Goal: Contribute content: Add original content to the website for others to see

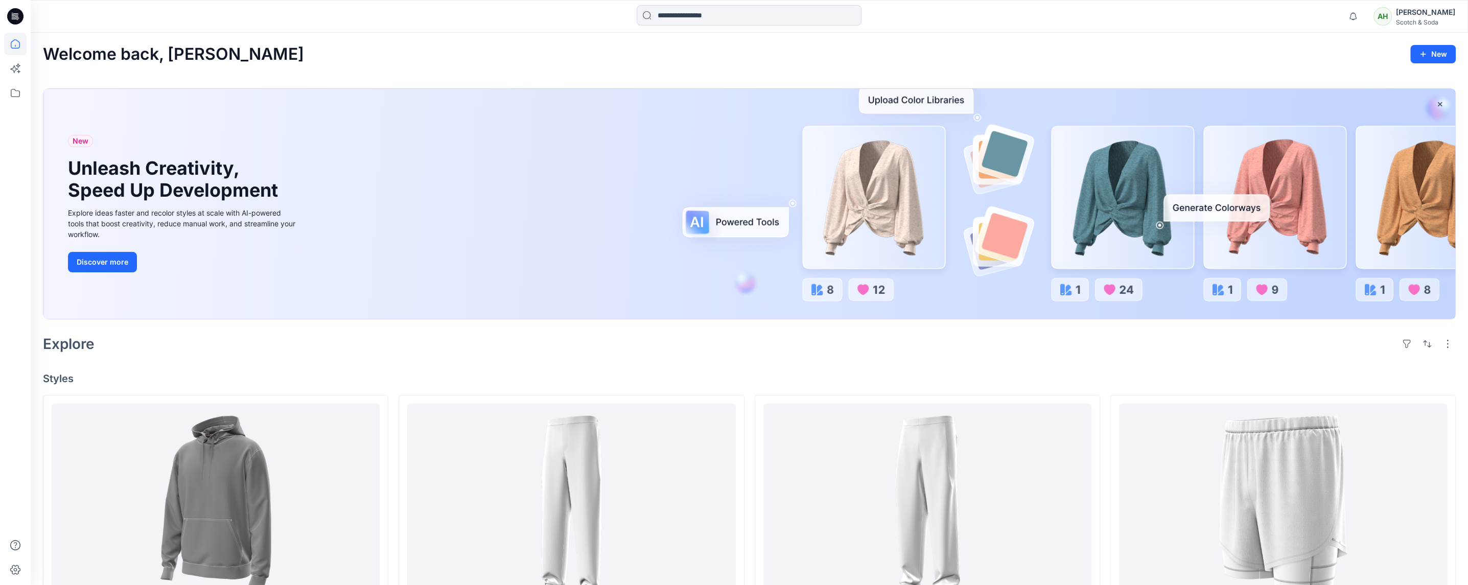
click at [1417, 13] on div "[PERSON_NAME]" at bounding box center [1425, 12] width 59 height 12
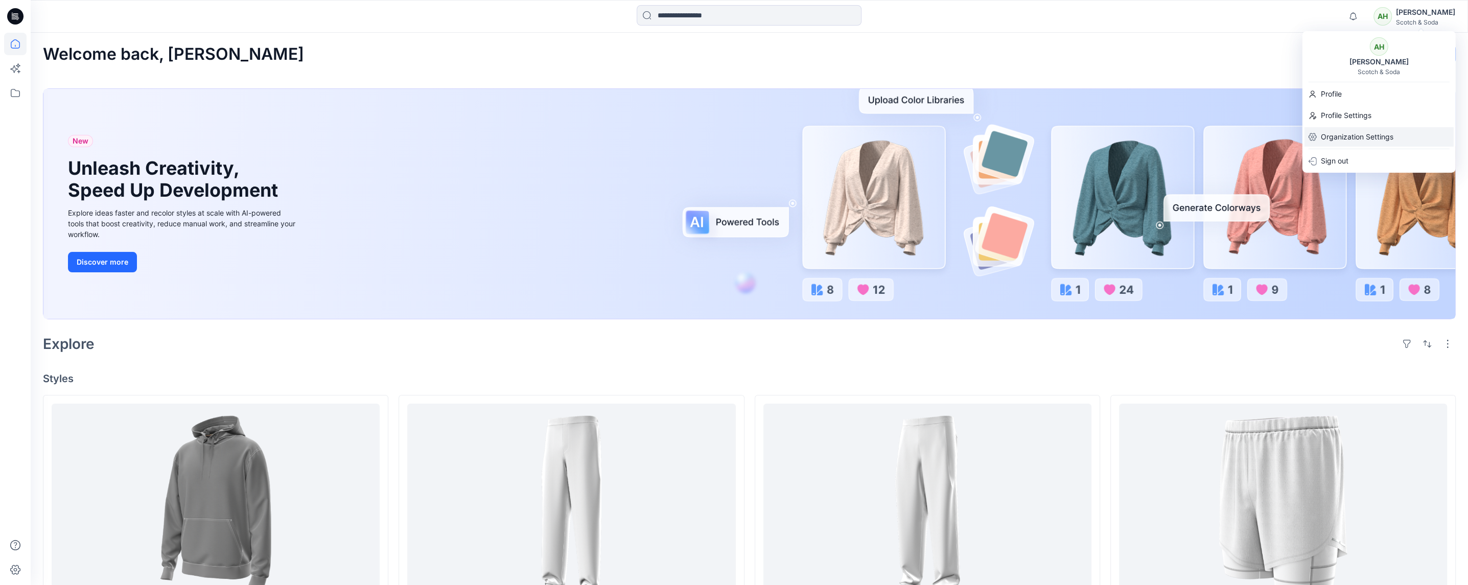
click at [1351, 129] on p "Organization Settings" at bounding box center [1357, 136] width 73 height 19
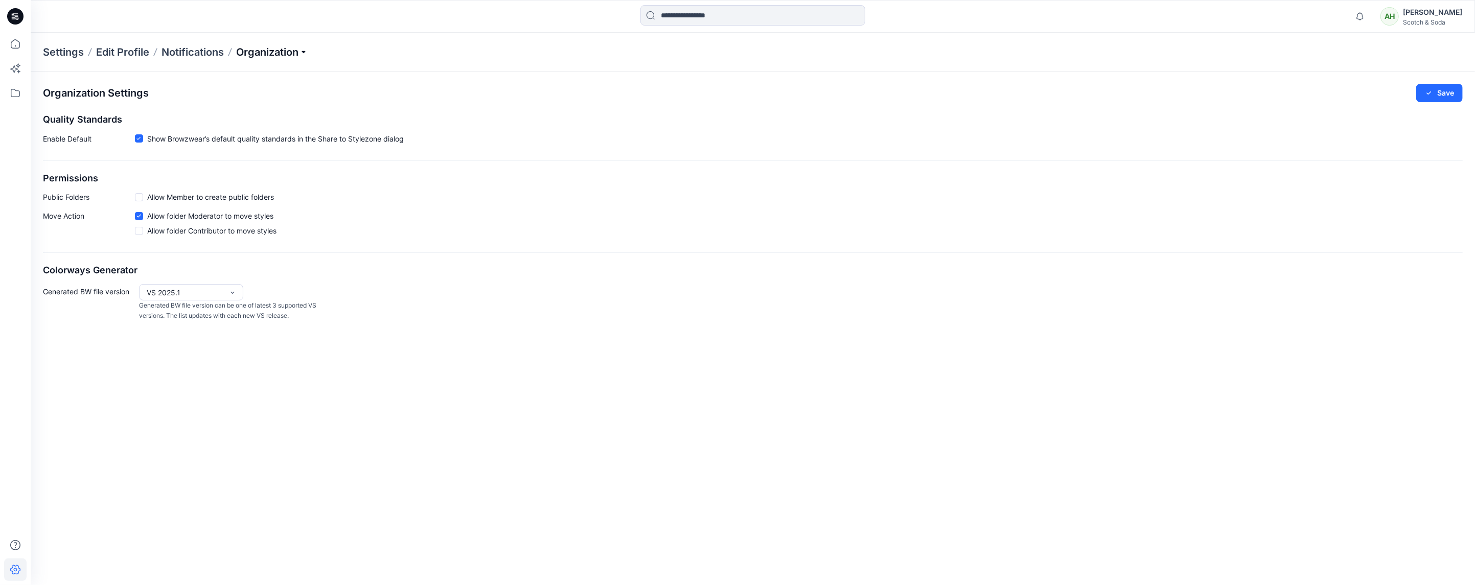
click at [256, 55] on p "Organization" at bounding box center [272, 52] width 72 height 14
click at [230, 173] on link "User Roles" at bounding box center [273, 178] width 149 height 20
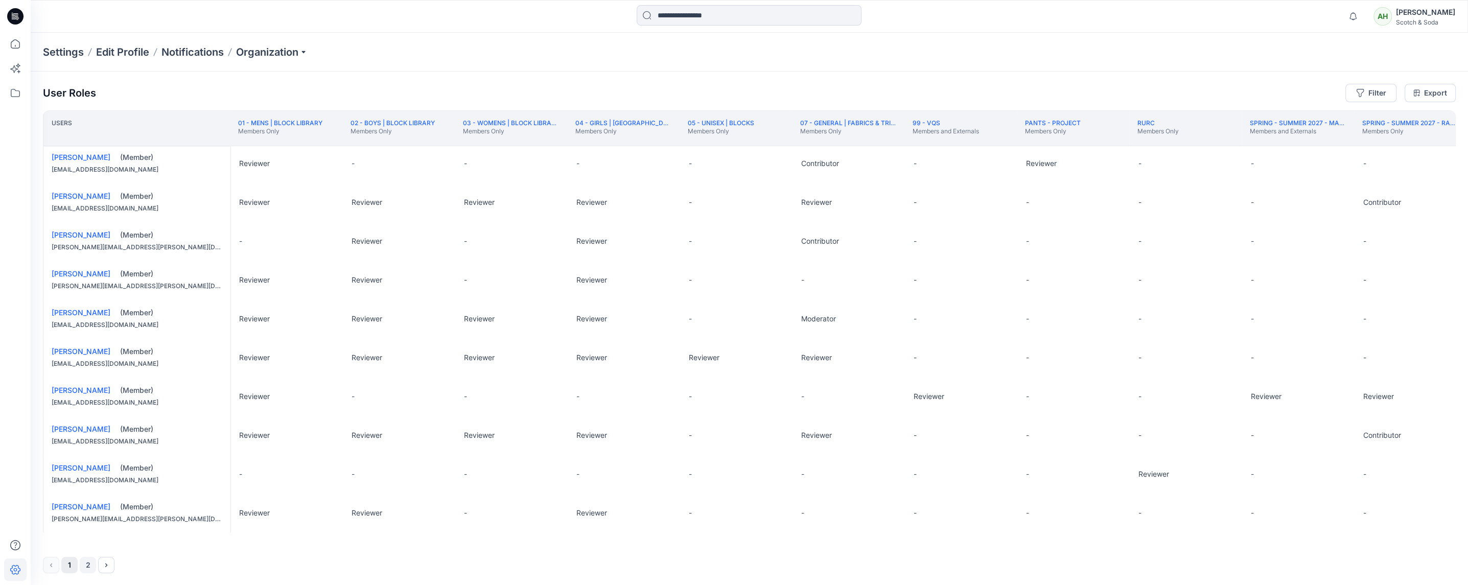
click at [90, 567] on button "2" at bounding box center [88, 565] width 16 height 16
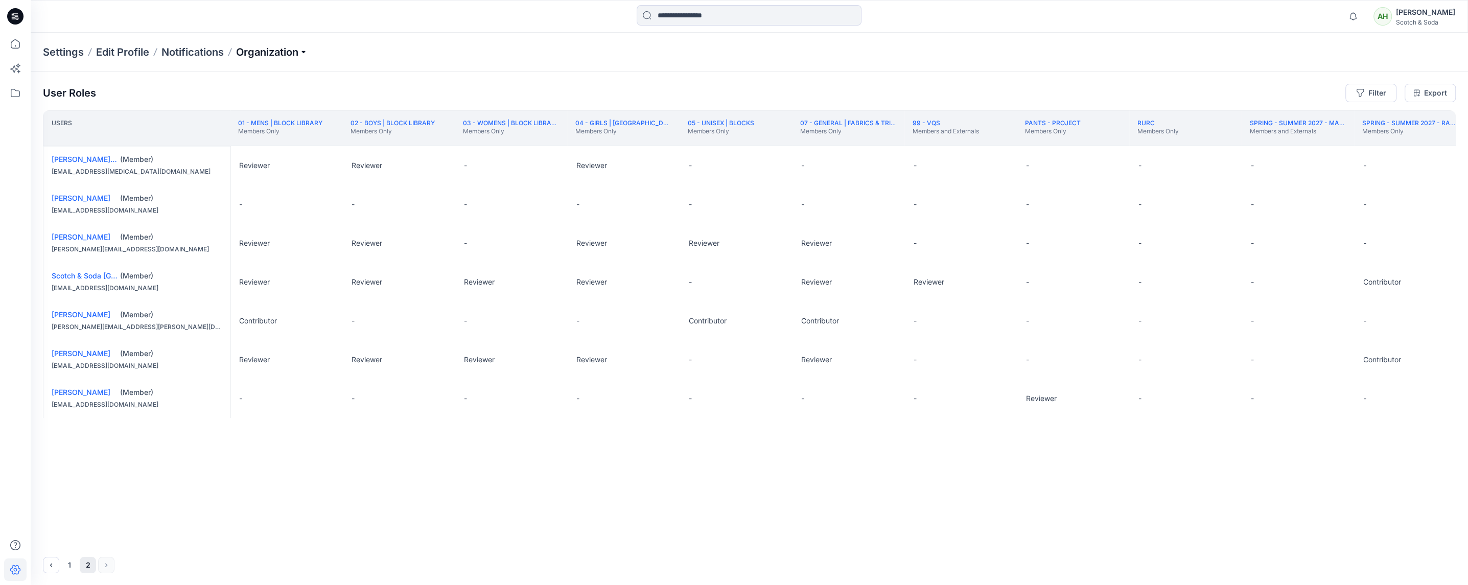
click at [266, 52] on p "Organization" at bounding box center [272, 52] width 72 height 14
click at [241, 73] on link "Invite/Edit Users" at bounding box center [273, 75] width 149 height 20
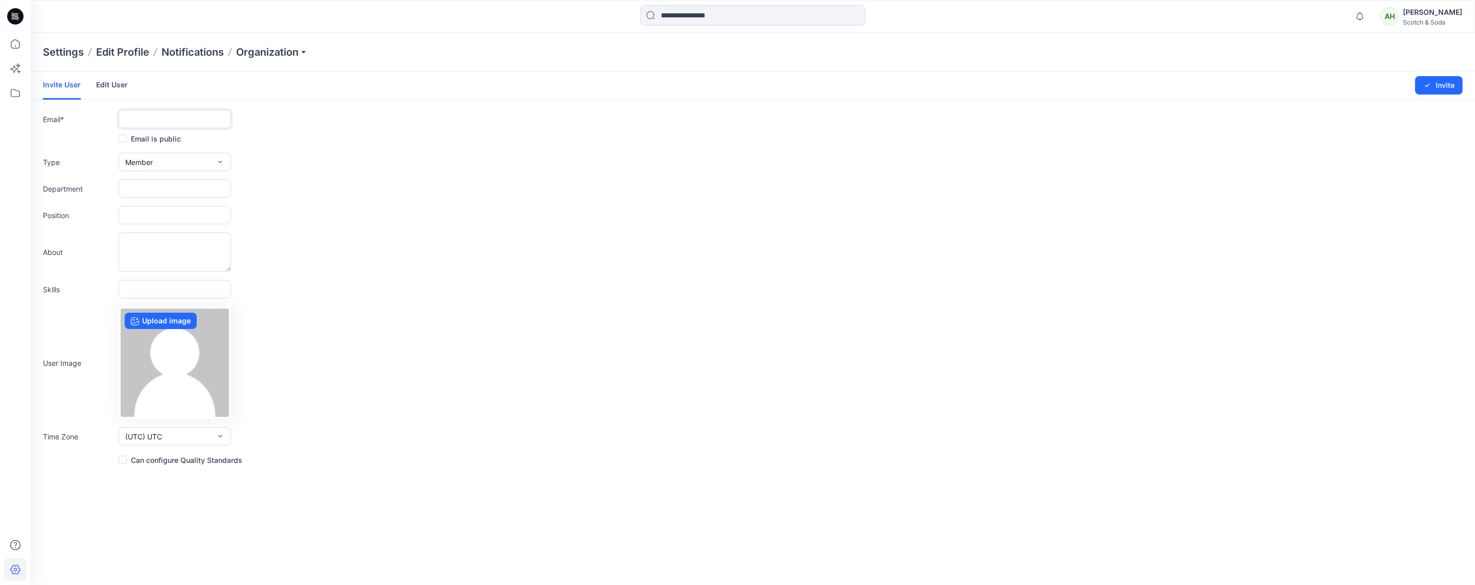
click at [144, 117] on input "text" at bounding box center [175, 119] width 112 height 18
paste input "**********"
type input "**********"
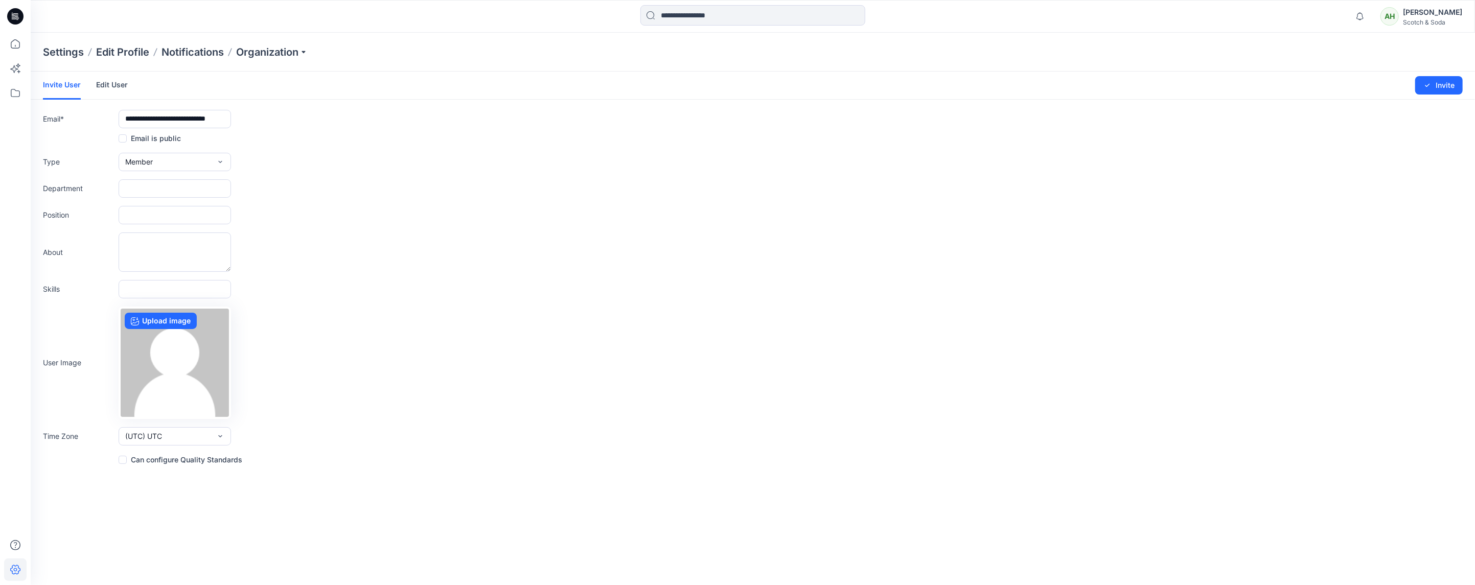
click at [123, 459] on span at bounding box center [123, 460] width 8 height 8
click at [184, 165] on button "Member" at bounding box center [175, 162] width 112 height 18
click at [158, 184] on button "External" at bounding box center [175, 185] width 108 height 20
click at [1445, 87] on button "Invite" at bounding box center [1439, 85] width 48 height 18
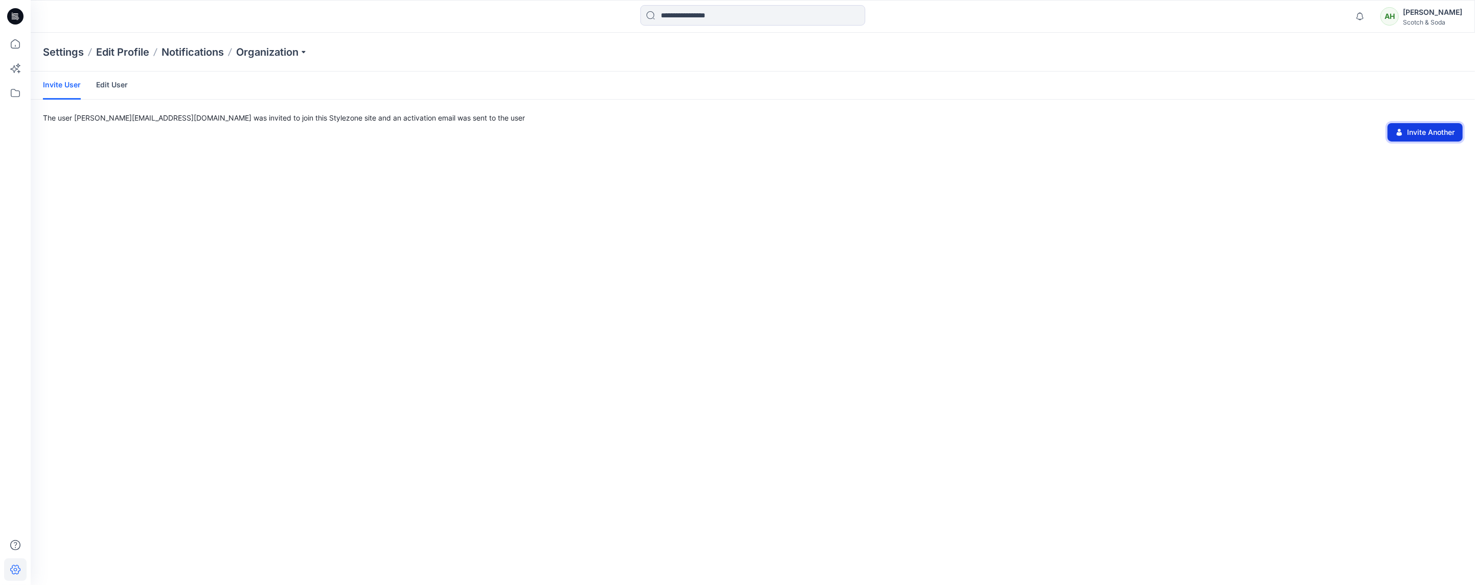
click at [1442, 132] on button "Invite Another" at bounding box center [1424, 132] width 75 height 18
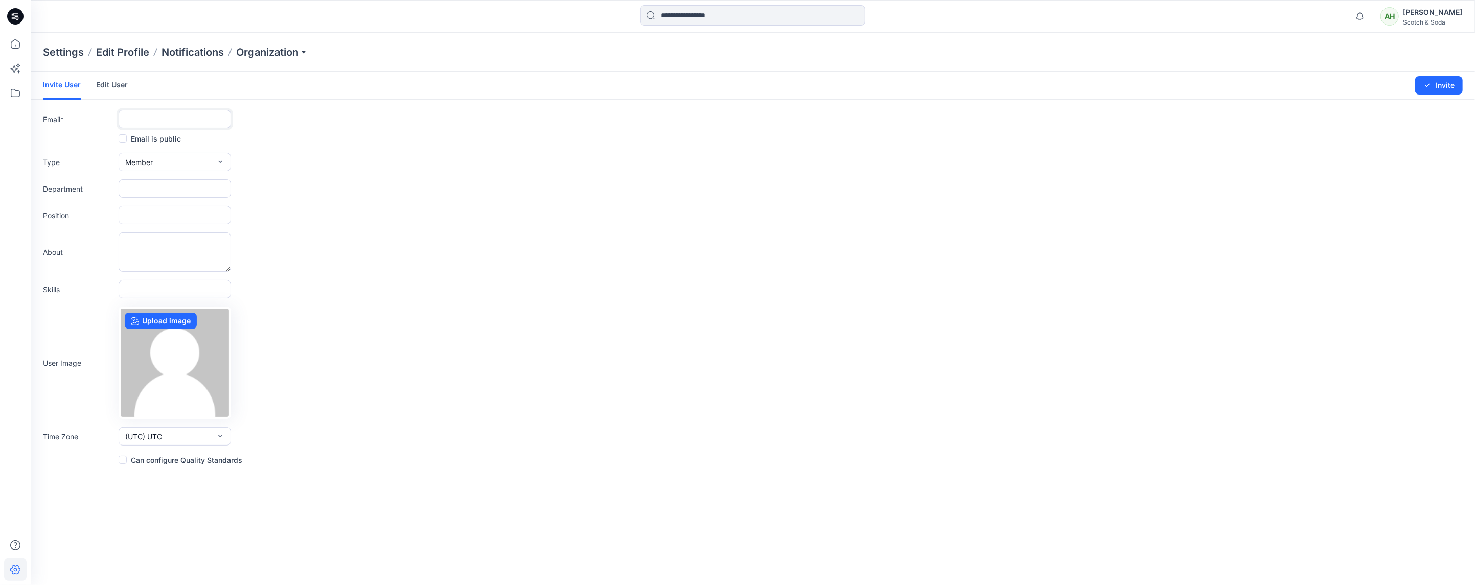
click at [131, 118] on input "text" at bounding box center [175, 119] width 112 height 18
paste input "**********"
type input "**********"
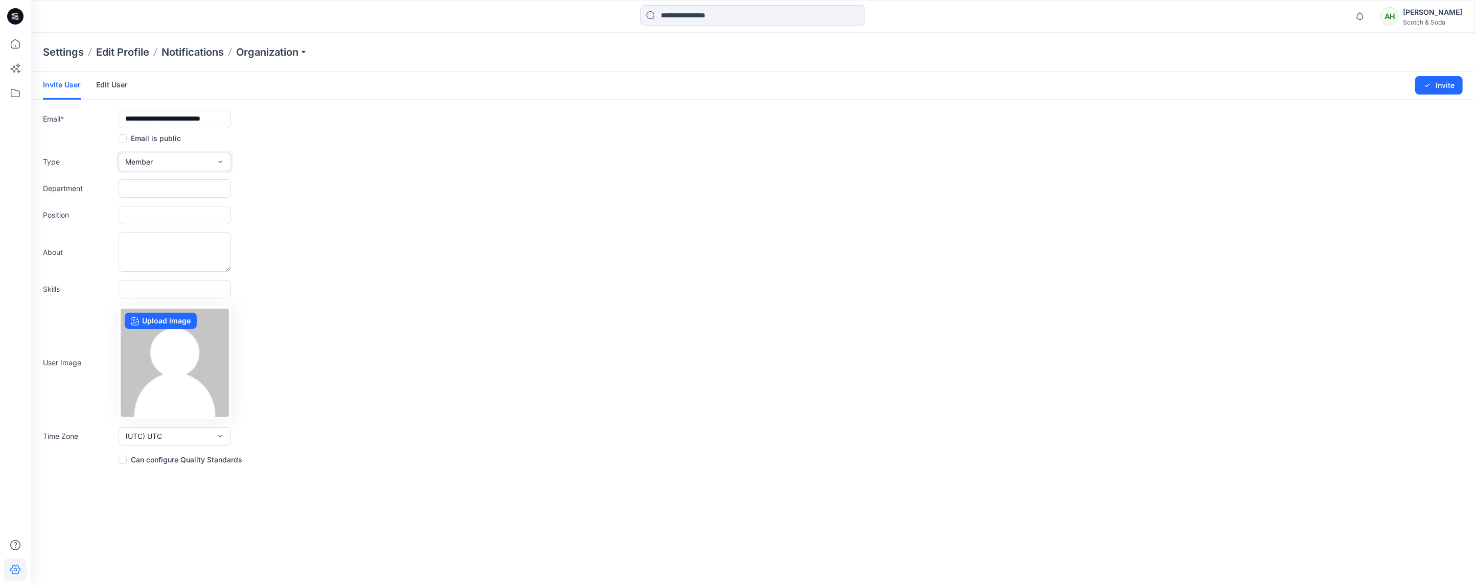
click at [171, 161] on button "Member" at bounding box center [175, 162] width 112 height 18
click at [153, 186] on span "External" at bounding box center [140, 185] width 27 height 11
click at [124, 461] on span at bounding box center [123, 460] width 8 height 8
click at [1435, 83] on button "Invite" at bounding box center [1439, 85] width 48 height 18
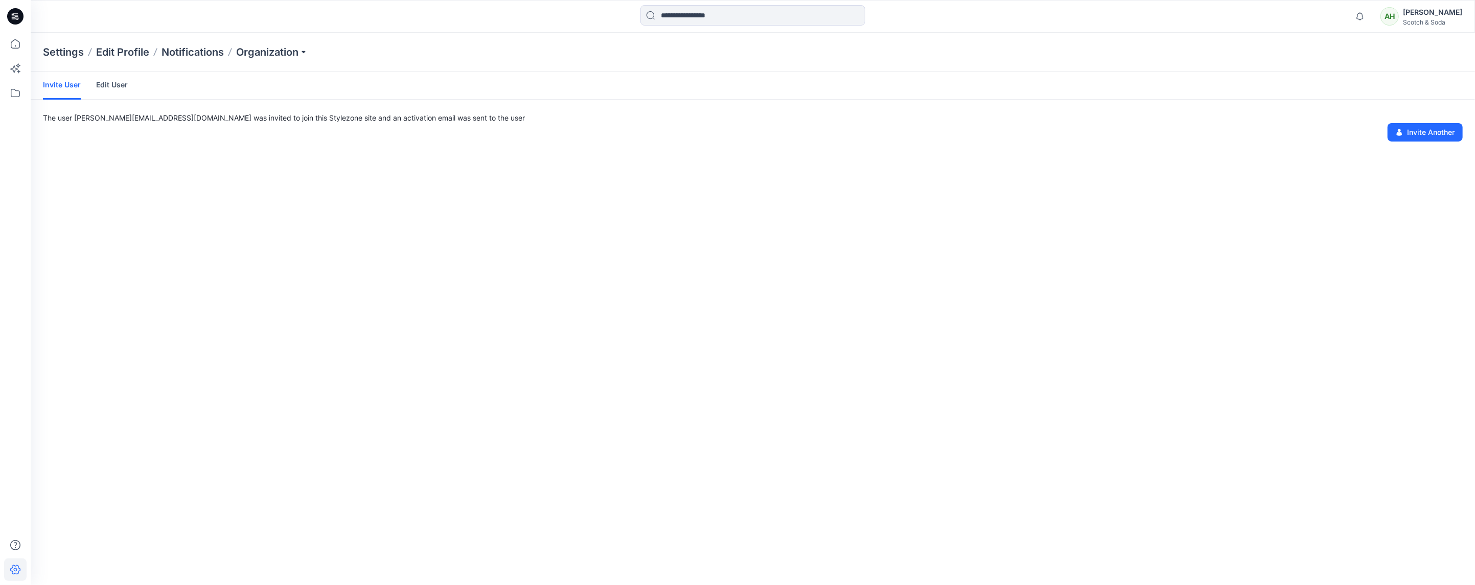
click at [112, 84] on link "Edit User" at bounding box center [112, 85] width 32 height 27
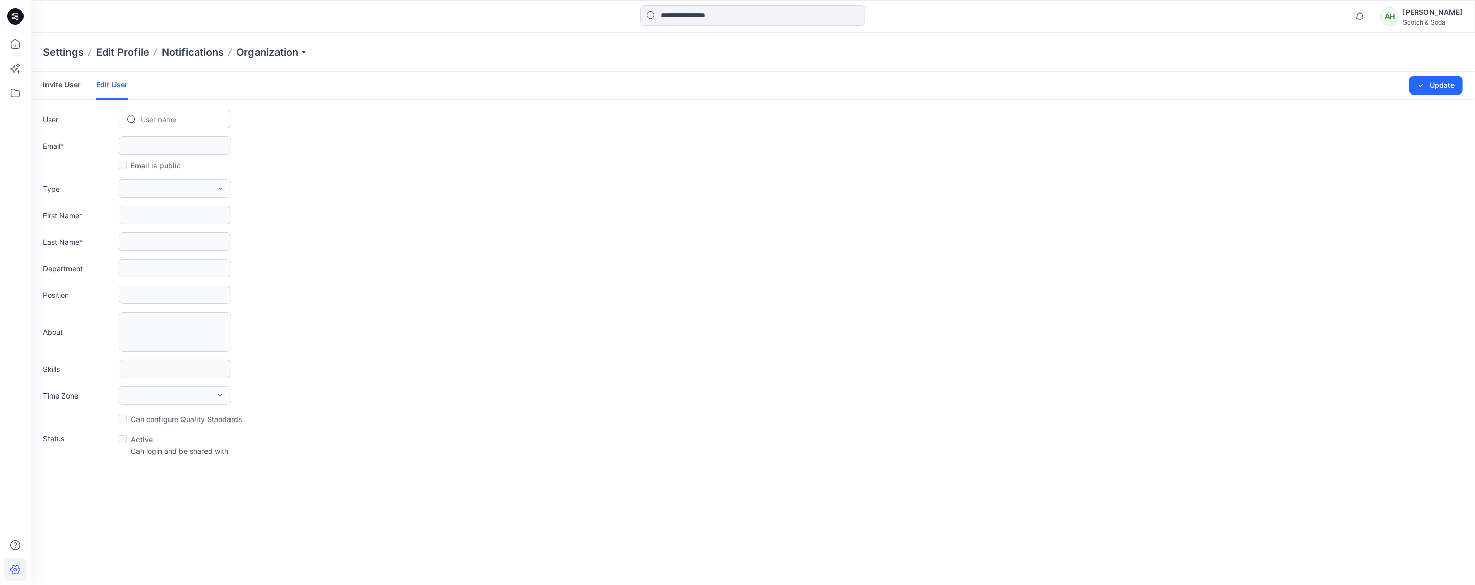
click at [156, 118] on div at bounding box center [181, 119] width 81 height 13
type input "**"
click at [162, 190] on span "[EMAIL_ADDRESS][DOMAIN_NAME]" at bounding box center [183, 185] width 83 height 11
type input "**********"
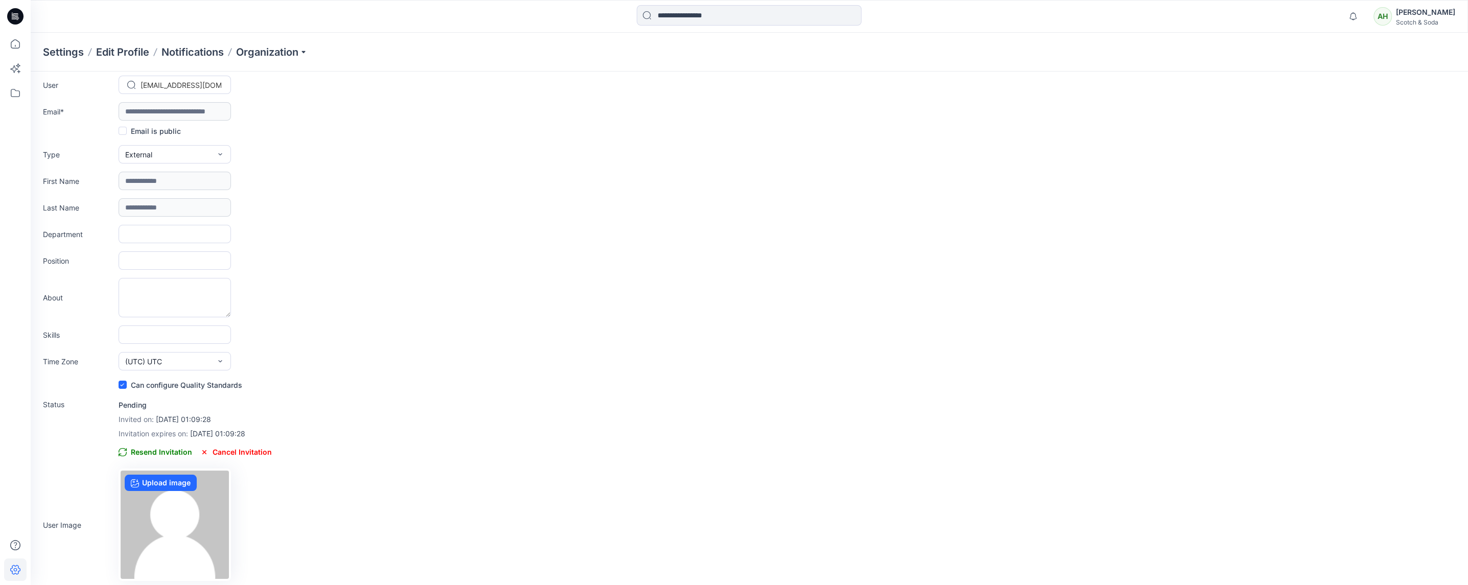
scroll to position [38, 0]
click at [252, 51] on p "Organization" at bounding box center [272, 52] width 72 height 14
click at [264, 155] on link "Organization Settings" at bounding box center [273, 157] width 149 height 20
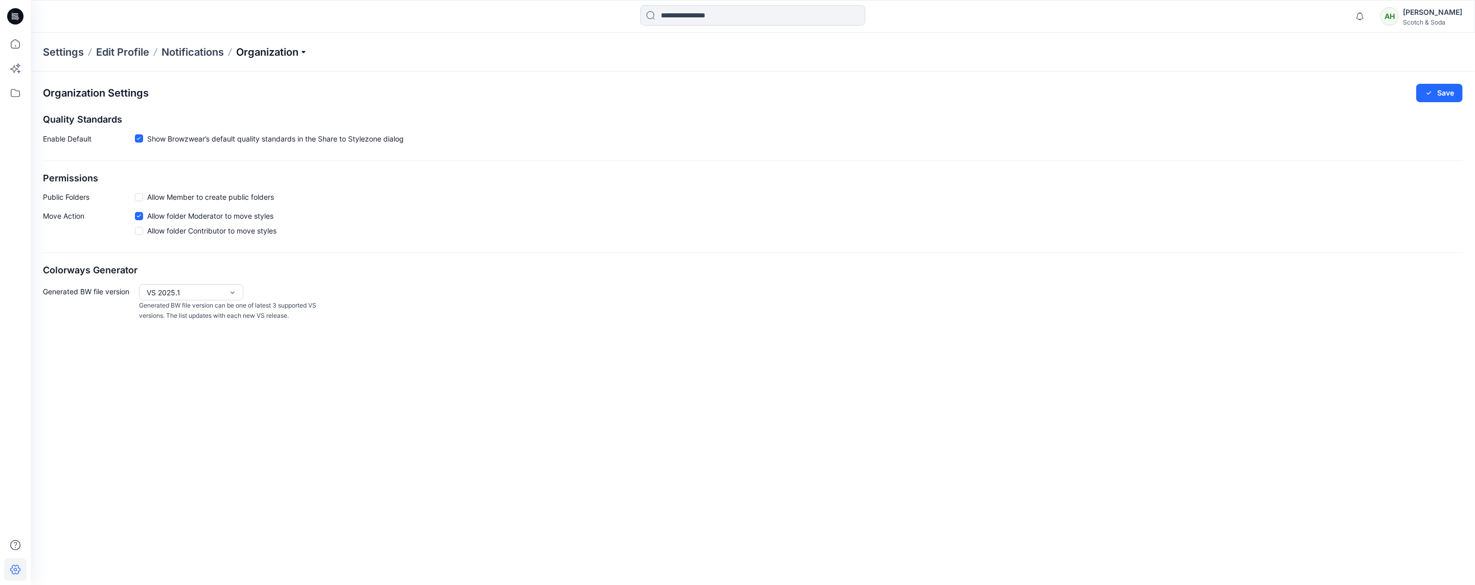
click at [281, 45] on p "Organization" at bounding box center [272, 52] width 72 height 14
click at [257, 169] on link "User Roles" at bounding box center [273, 178] width 149 height 20
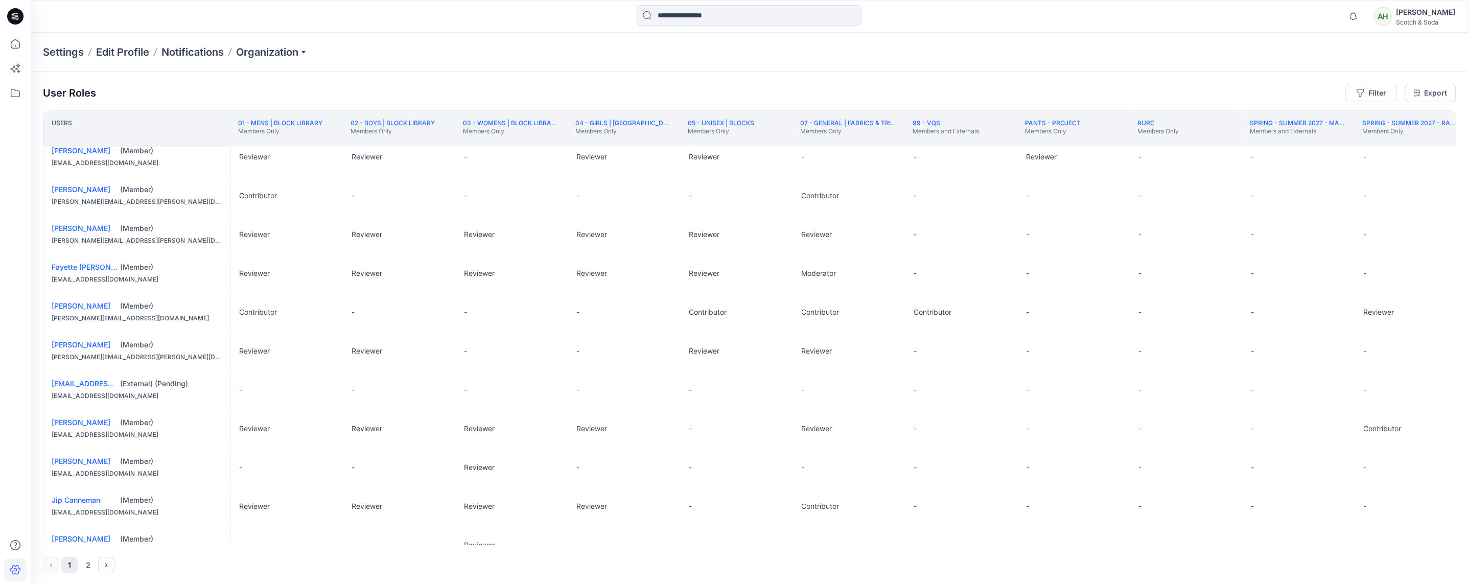
scroll to position [246, 0]
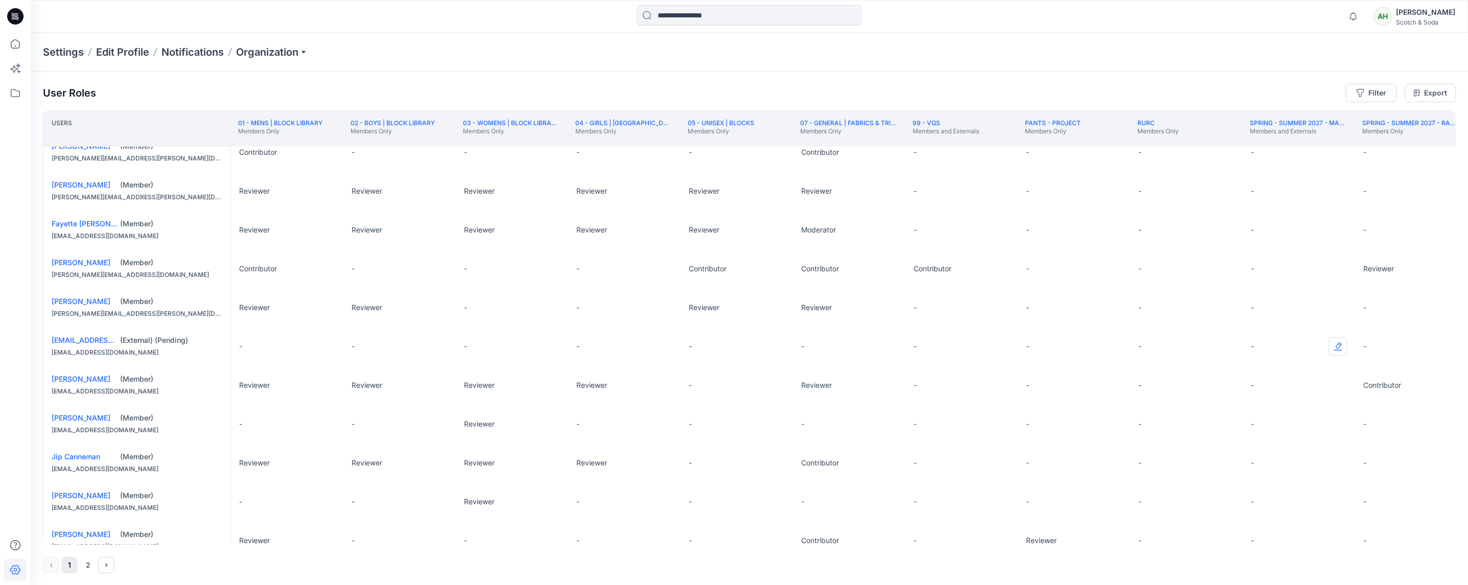
click at [1337, 348] on button "Edit Role" at bounding box center [1338, 346] width 18 height 18
click at [1261, 412] on button "Contributor" at bounding box center [1290, 412] width 110 height 18
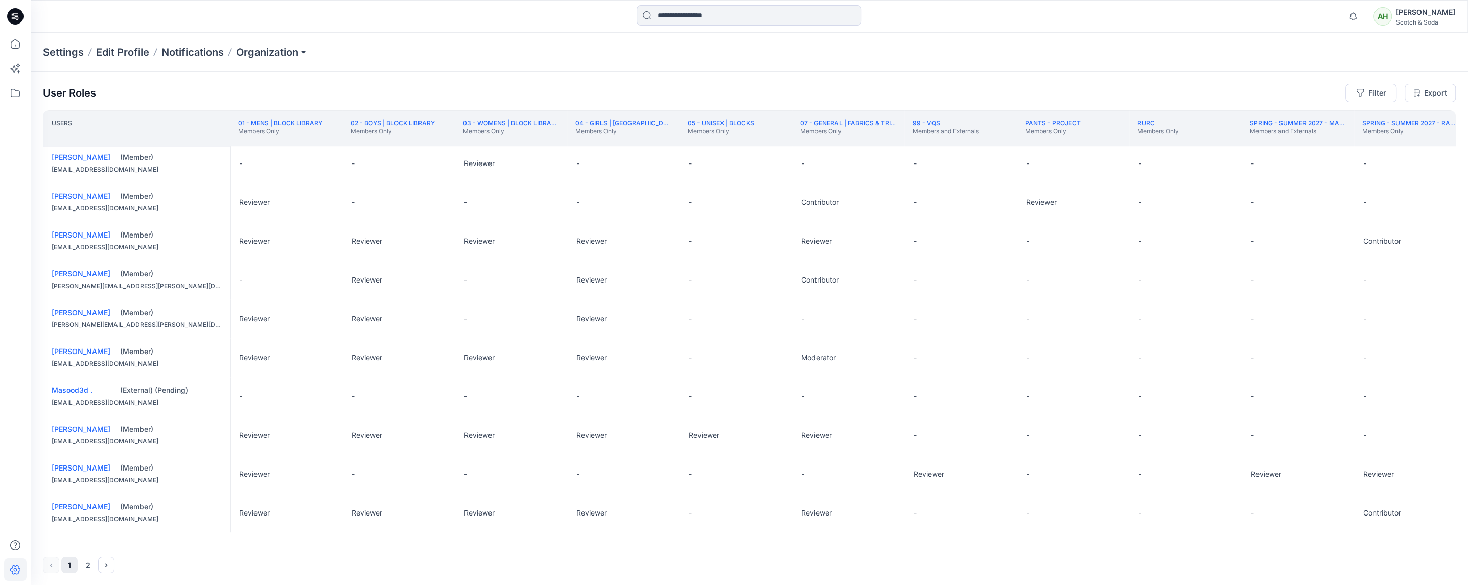
scroll to position [587, 0]
click at [1339, 401] on button "Edit Role" at bounding box center [1338, 396] width 18 height 18
click at [1280, 468] on button "Contributor" at bounding box center [1290, 464] width 110 height 18
click at [999, 401] on button "Edit Role" at bounding box center [1000, 396] width 18 height 18
click at [939, 461] on button "Contributor" at bounding box center [952, 464] width 110 height 18
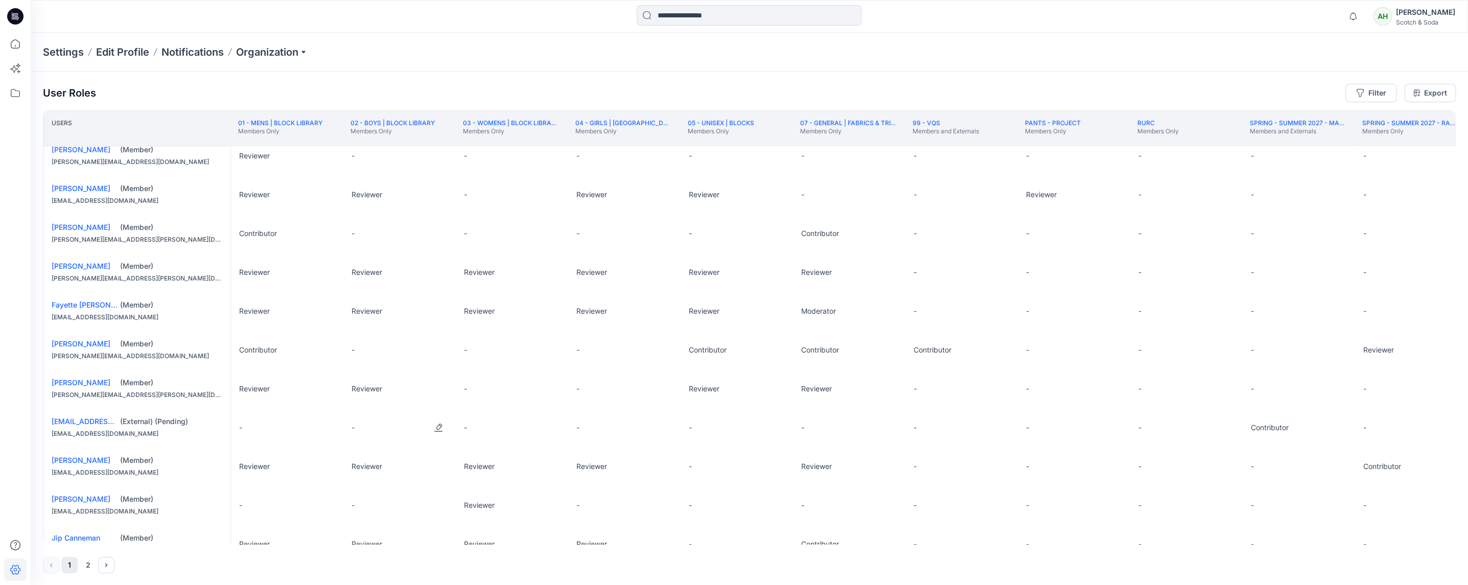
scroll to position [169, 0]
click at [998, 427] on button "Edit Role" at bounding box center [1000, 423] width 18 height 18
click at [923, 486] on button "Contributor" at bounding box center [952, 489] width 110 height 18
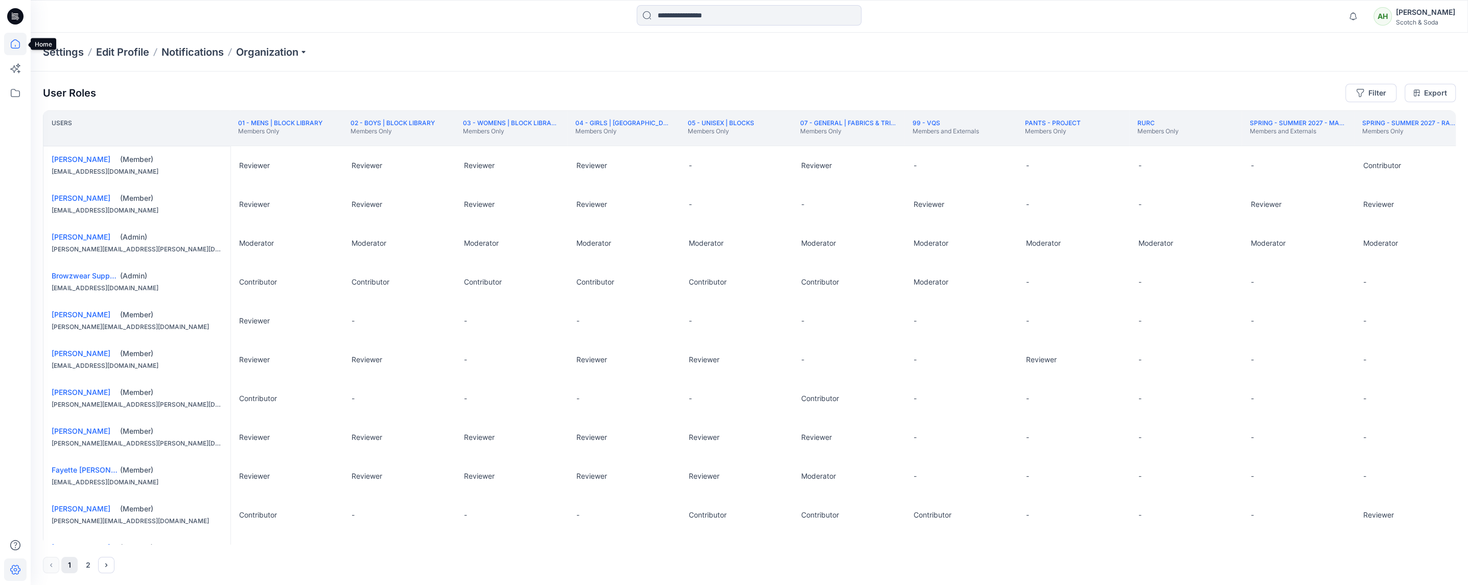
click at [10, 41] on icon at bounding box center [15, 44] width 22 height 22
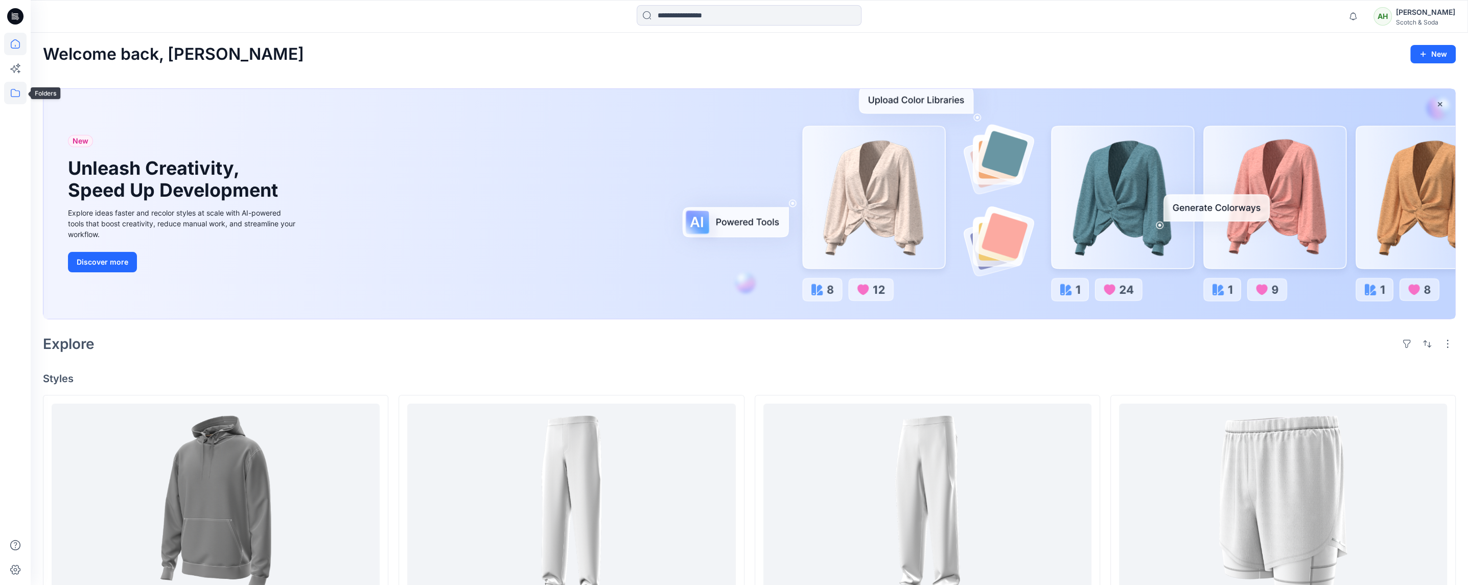
click at [14, 95] on icon at bounding box center [15, 93] width 22 height 22
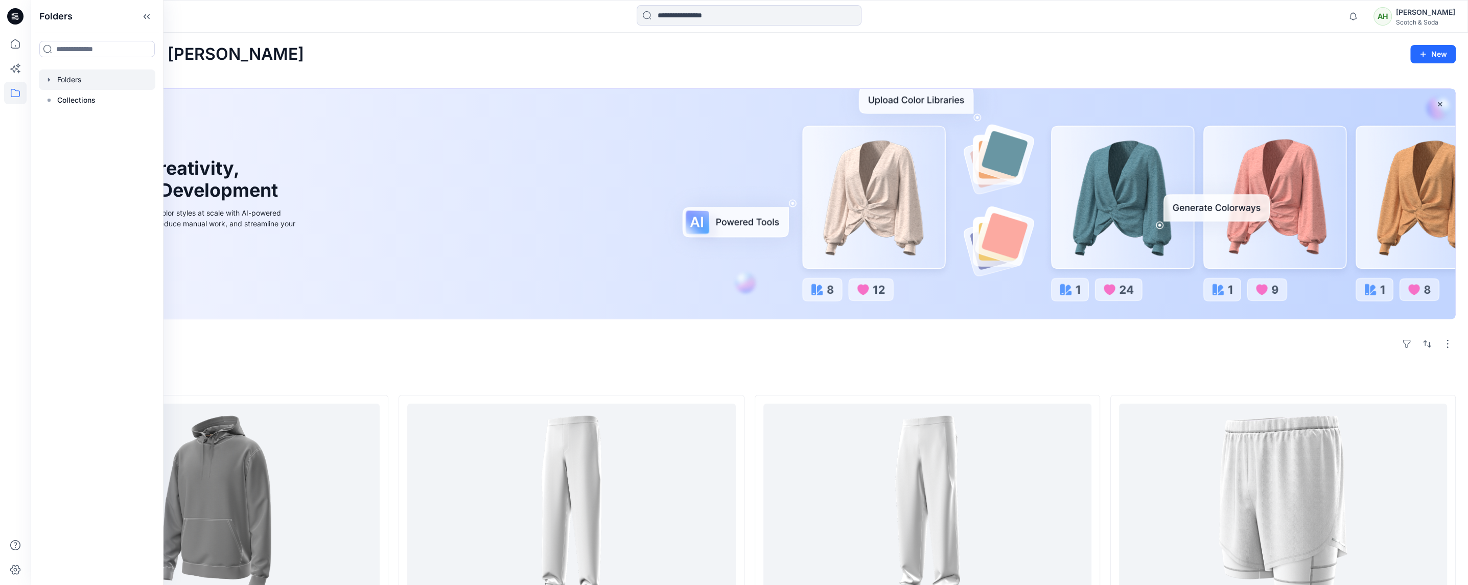
click at [81, 78] on div at bounding box center [97, 79] width 117 height 20
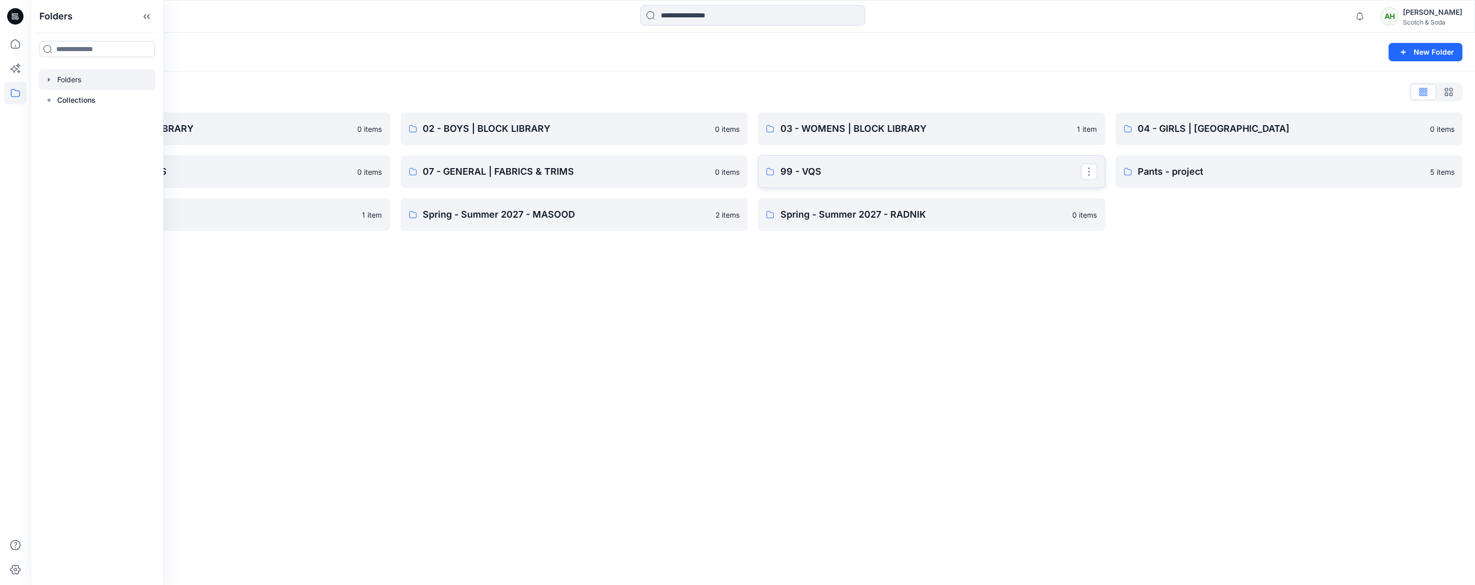
click at [989, 174] on p "99 - VQS" at bounding box center [930, 172] width 300 height 14
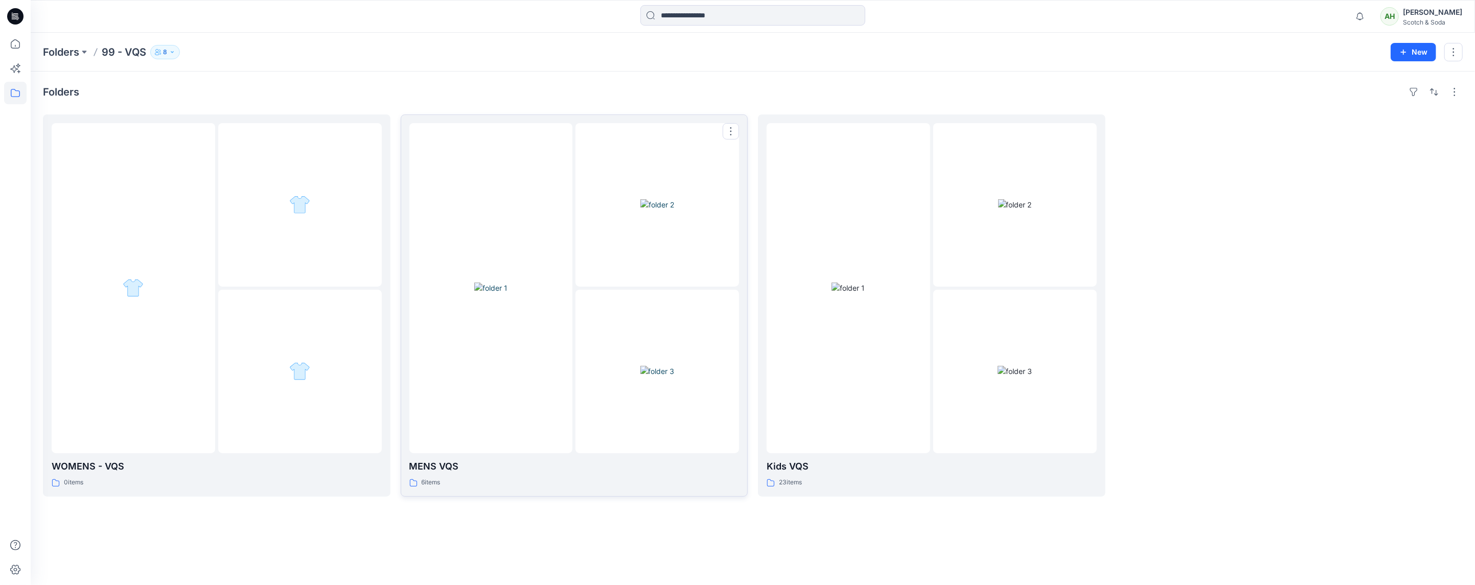
click at [544, 389] on div at bounding box center [491, 288] width 164 height 330
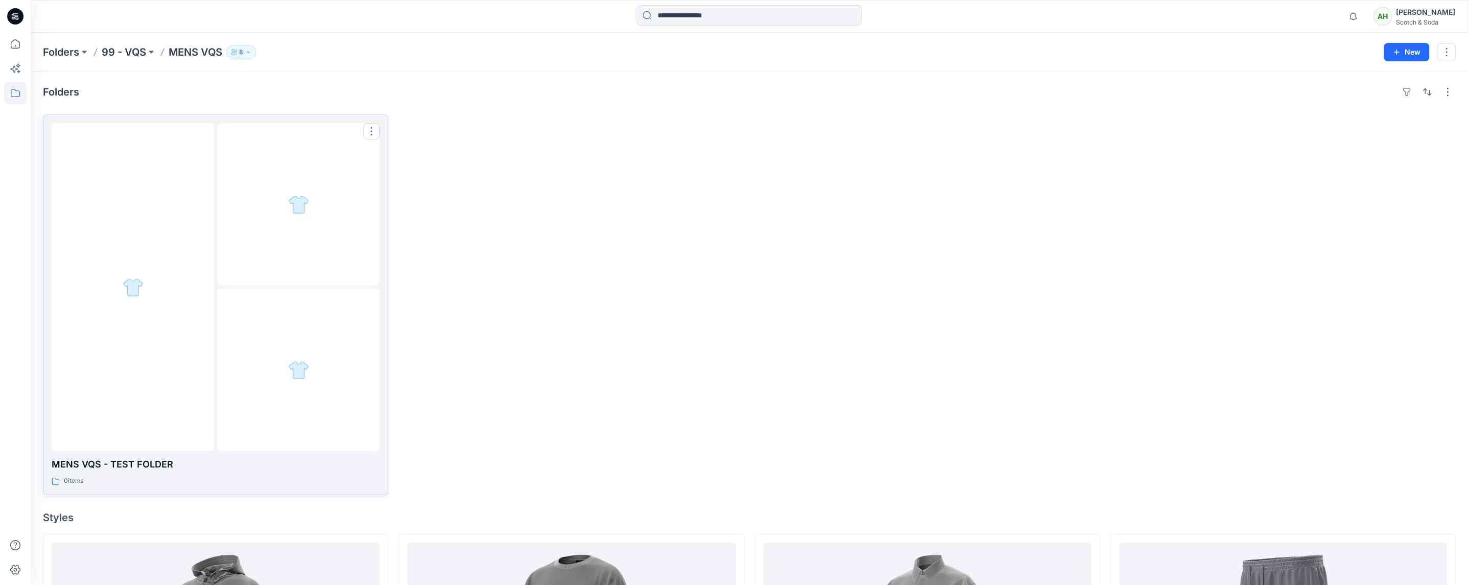
click at [206, 218] on div at bounding box center [133, 287] width 163 height 328
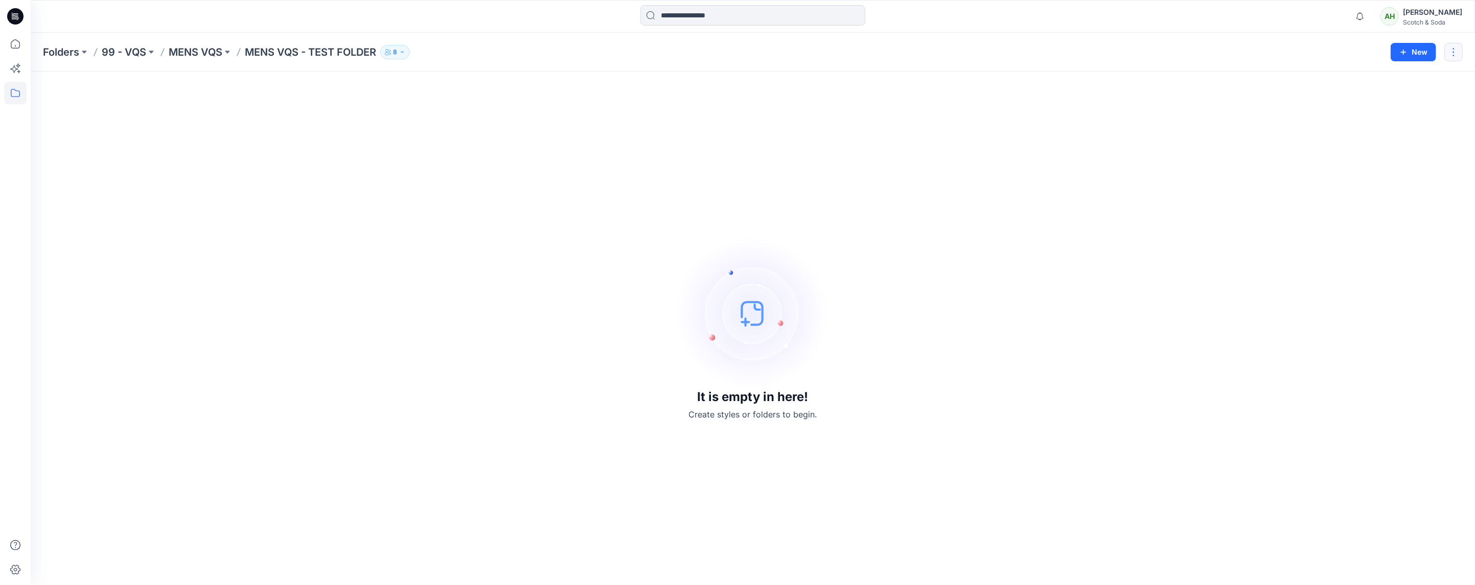
click at [1450, 48] on button "button" at bounding box center [1453, 52] width 18 height 18
click at [1393, 116] on p "[PERSON_NAME]" at bounding box center [1397, 119] width 58 height 11
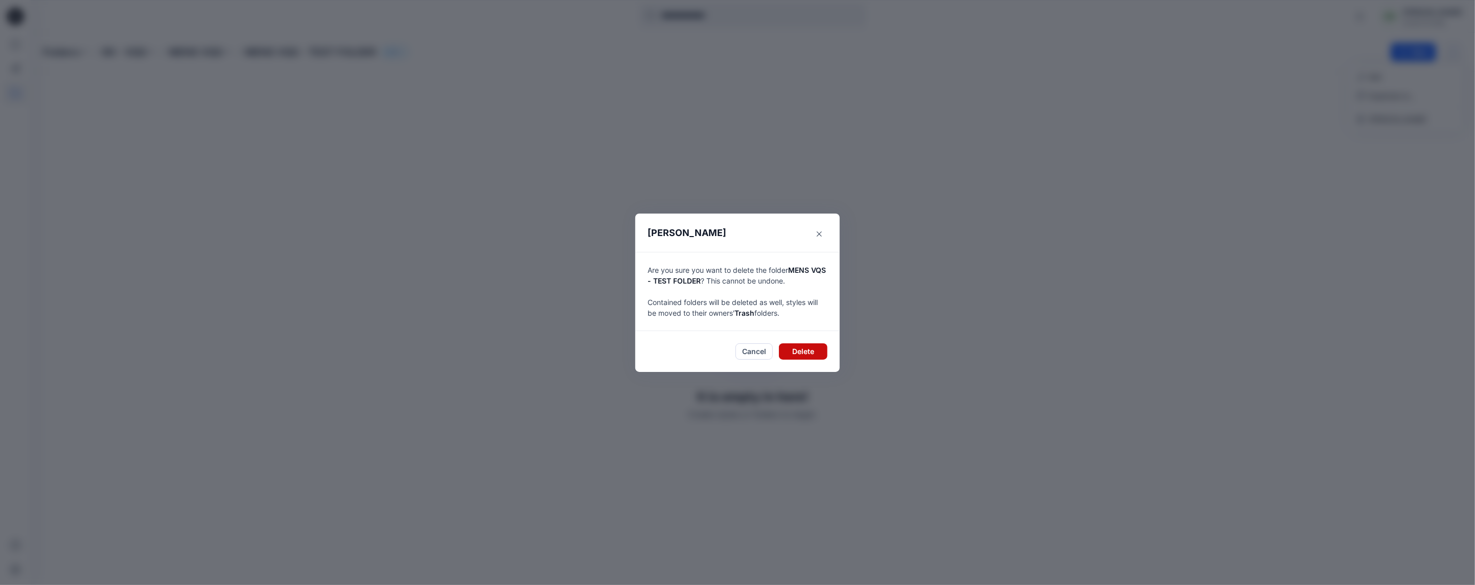
click at [800, 347] on button "Delete" at bounding box center [803, 351] width 49 height 16
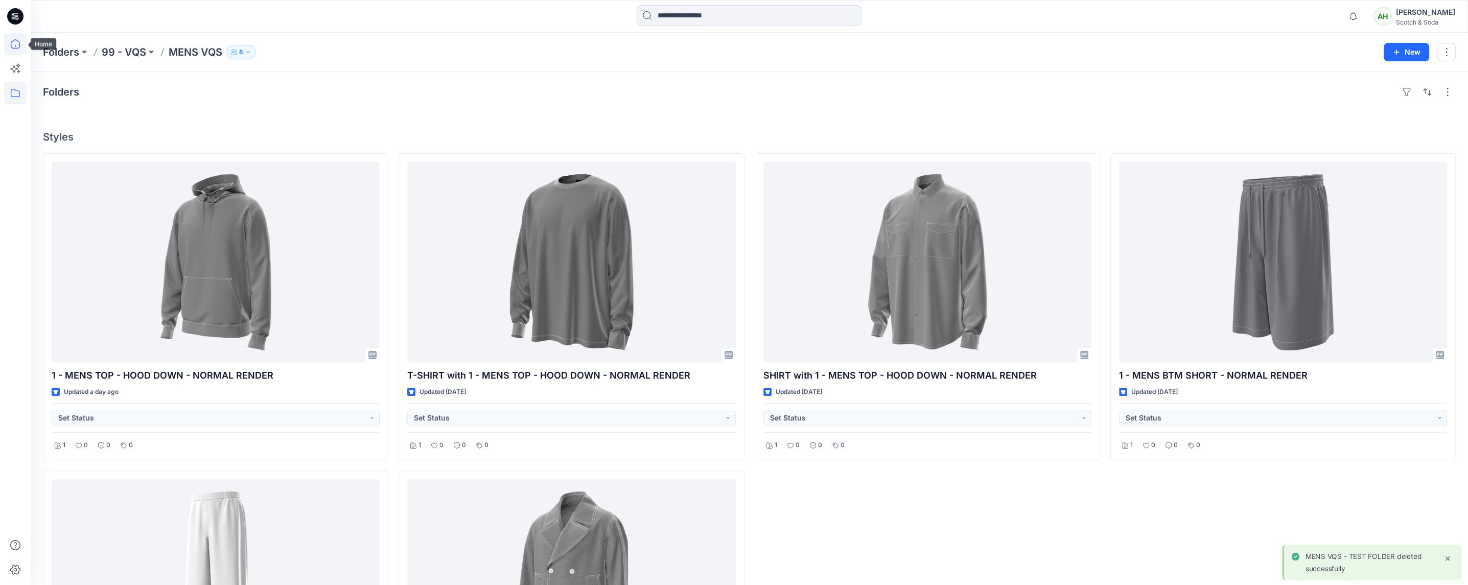
click at [16, 46] on icon at bounding box center [15, 44] width 22 height 22
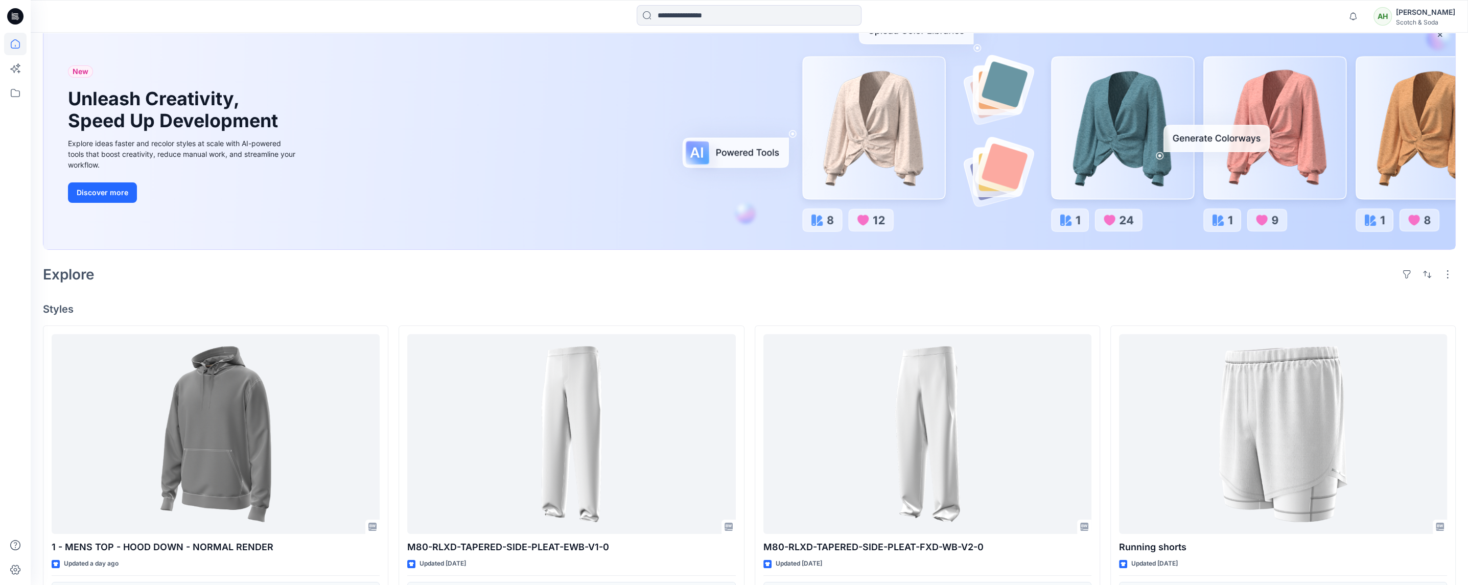
scroll to position [77, 0]
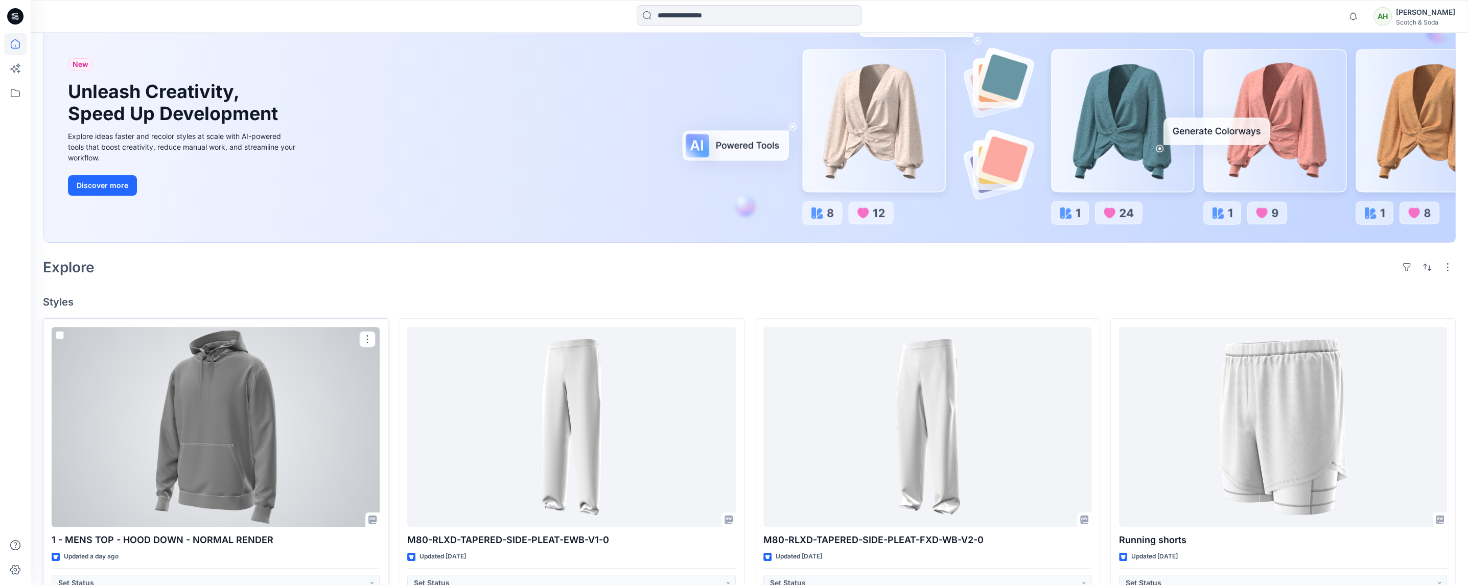
click at [315, 364] on div at bounding box center [216, 427] width 328 height 200
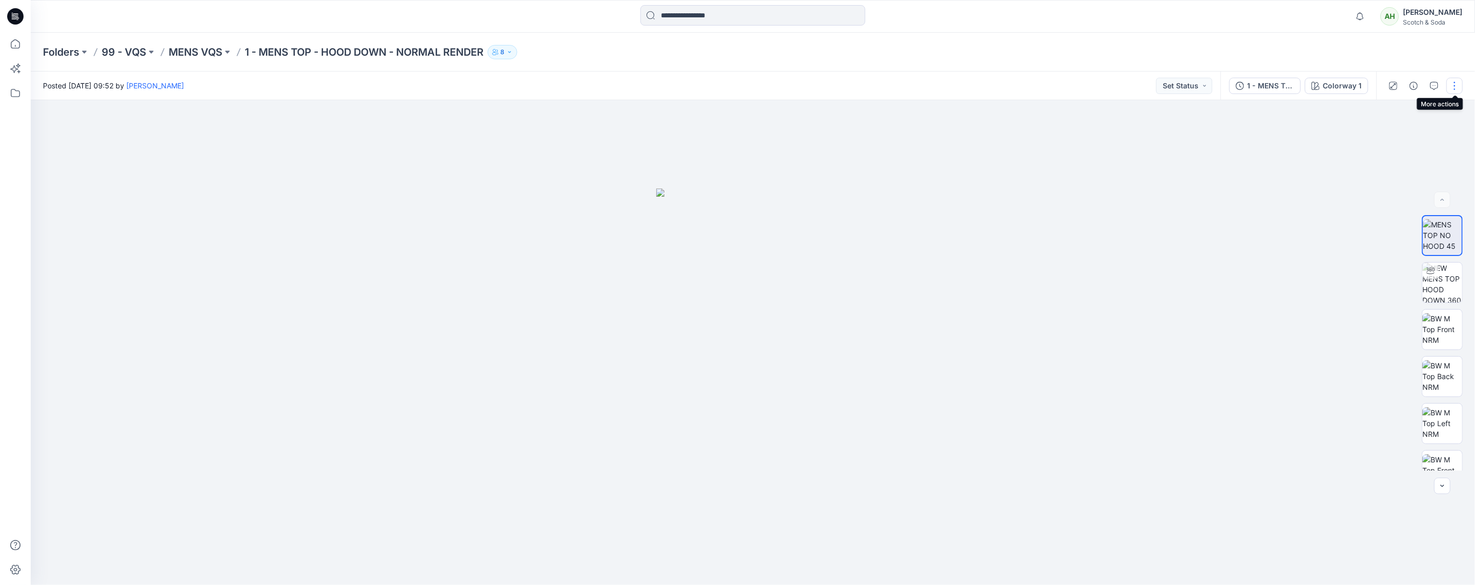
click at [1452, 80] on button "button" at bounding box center [1454, 86] width 16 height 16
drag, startPoint x: 776, startPoint y: 79, endPoint x: 781, endPoint y: 81, distance: 5.7
click at [776, 78] on div "Posted [DATE] 09:52 by [PERSON_NAME] Set Status" at bounding box center [626, 86] width 1190 height 28
click at [206, 54] on p "MENS VQS" at bounding box center [196, 52] width 54 height 14
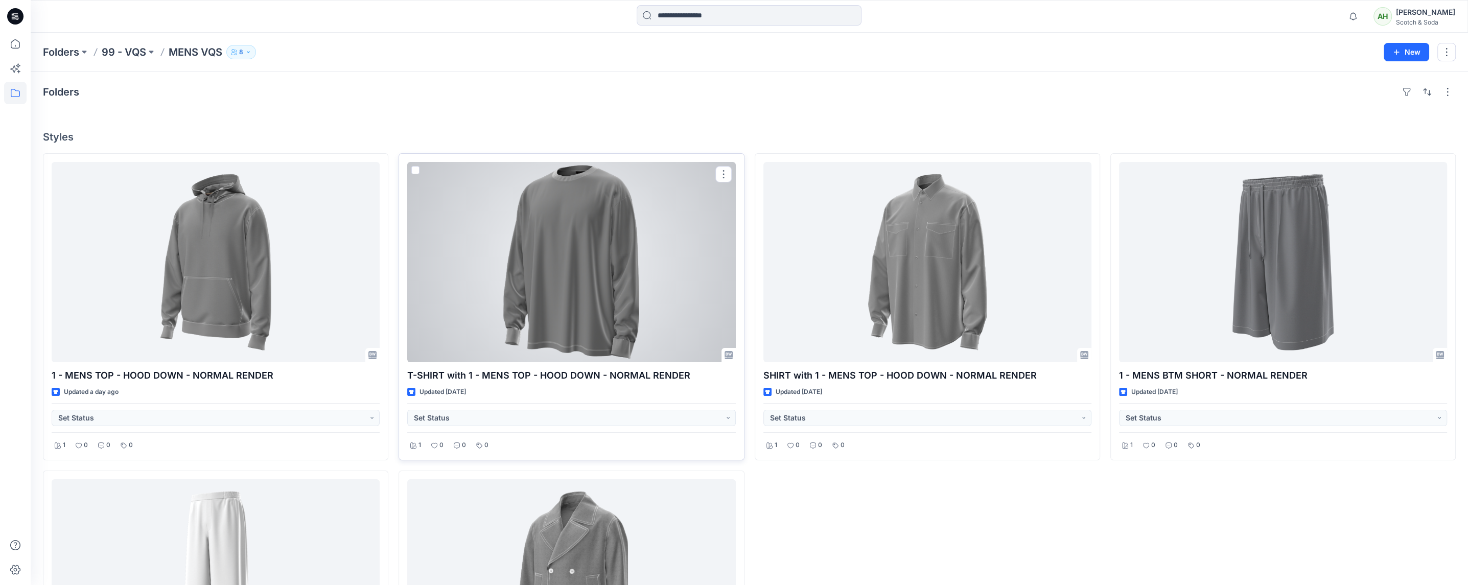
click at [578, 262] on div at bounding box center [571, 262] width 328 height 200
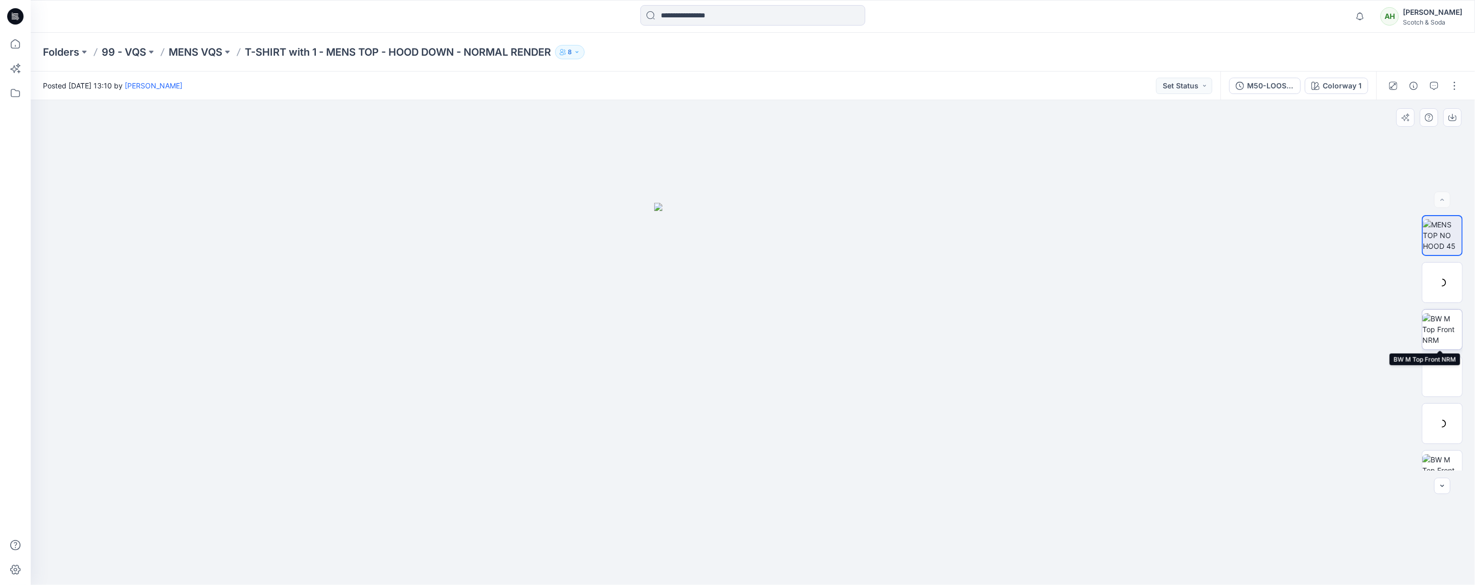
scroll to position [302, 0]
click at [201, 53] on p "MENS VQS" at bounding box center [196, 52] width 54 height 14
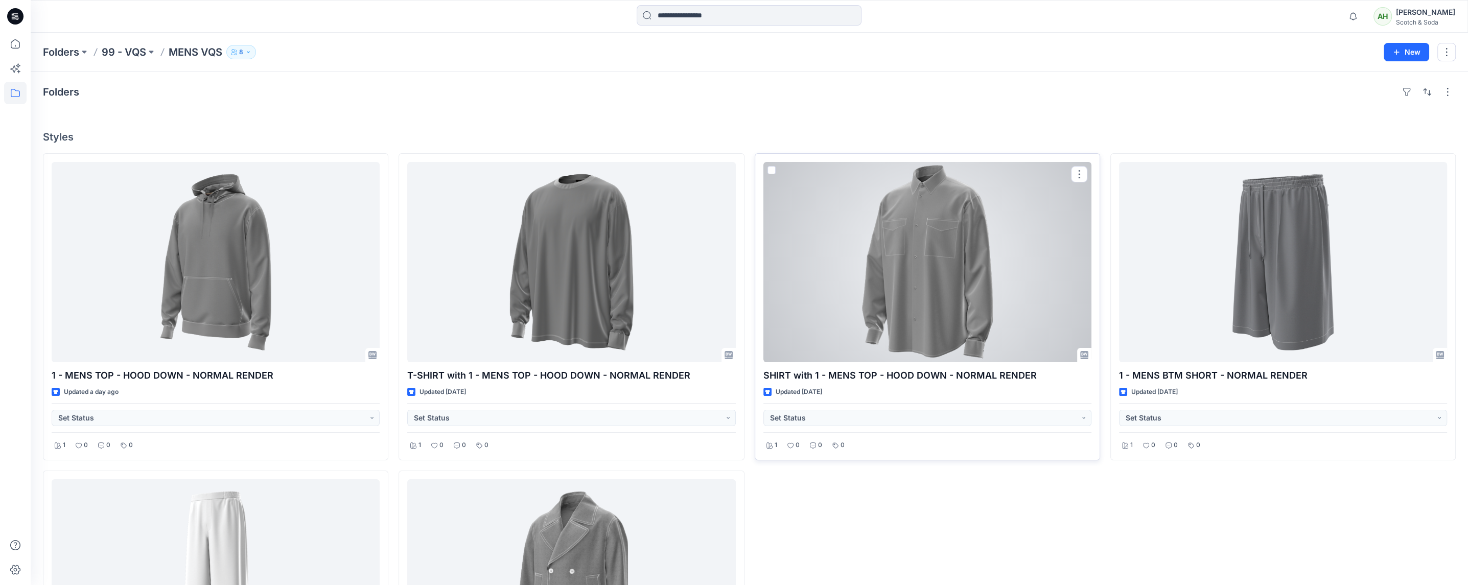
click at [881, 266] on div at bounding box center [927, 262] width 328 height 200
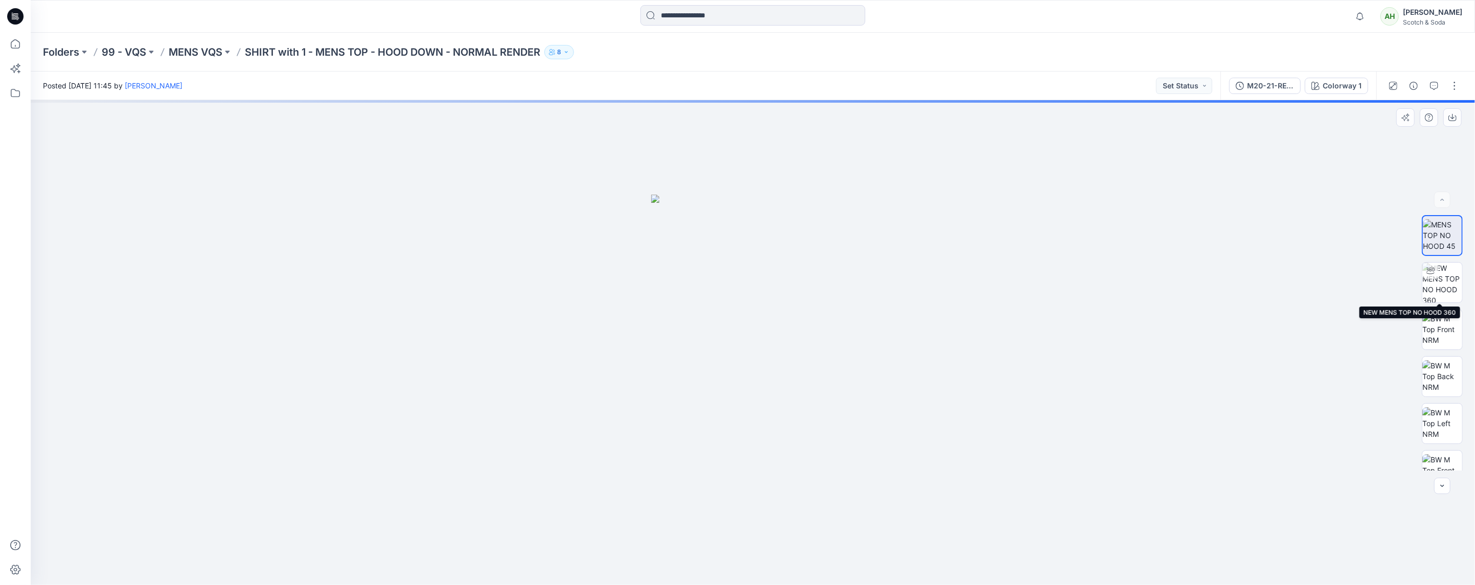
scroll to position [302, 0]
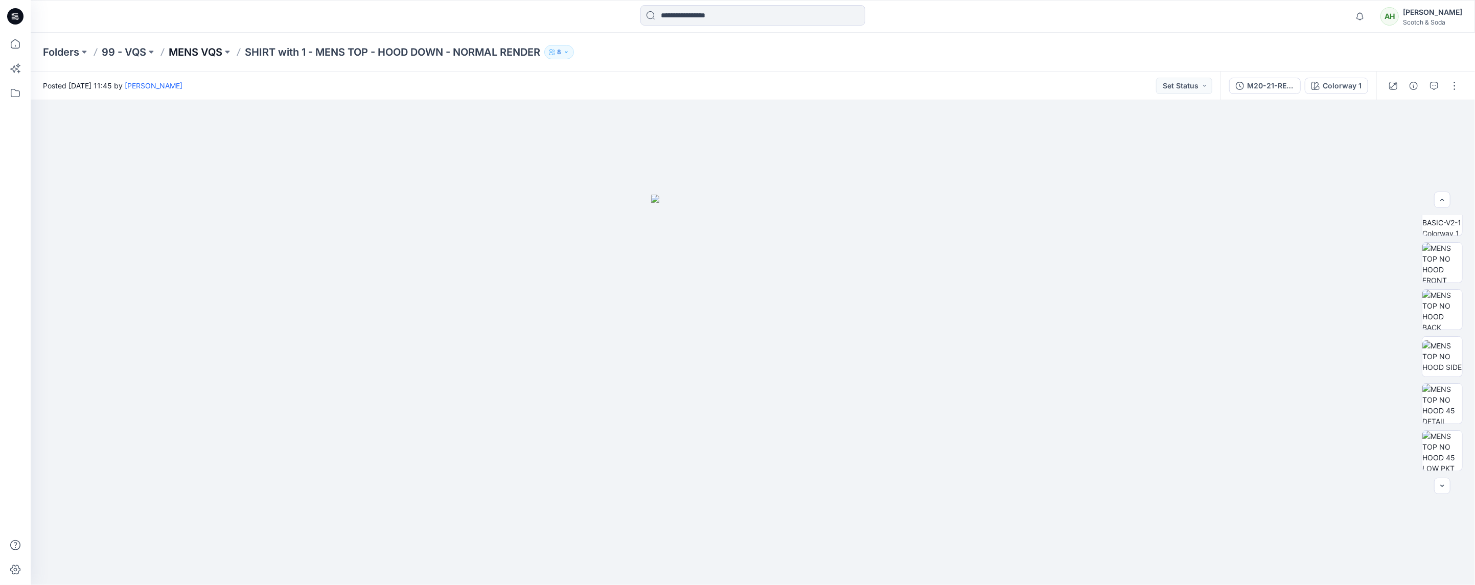
click at [192, 48] on p "MENS VQS" at bounding box center [196, 52] width 54 height 14
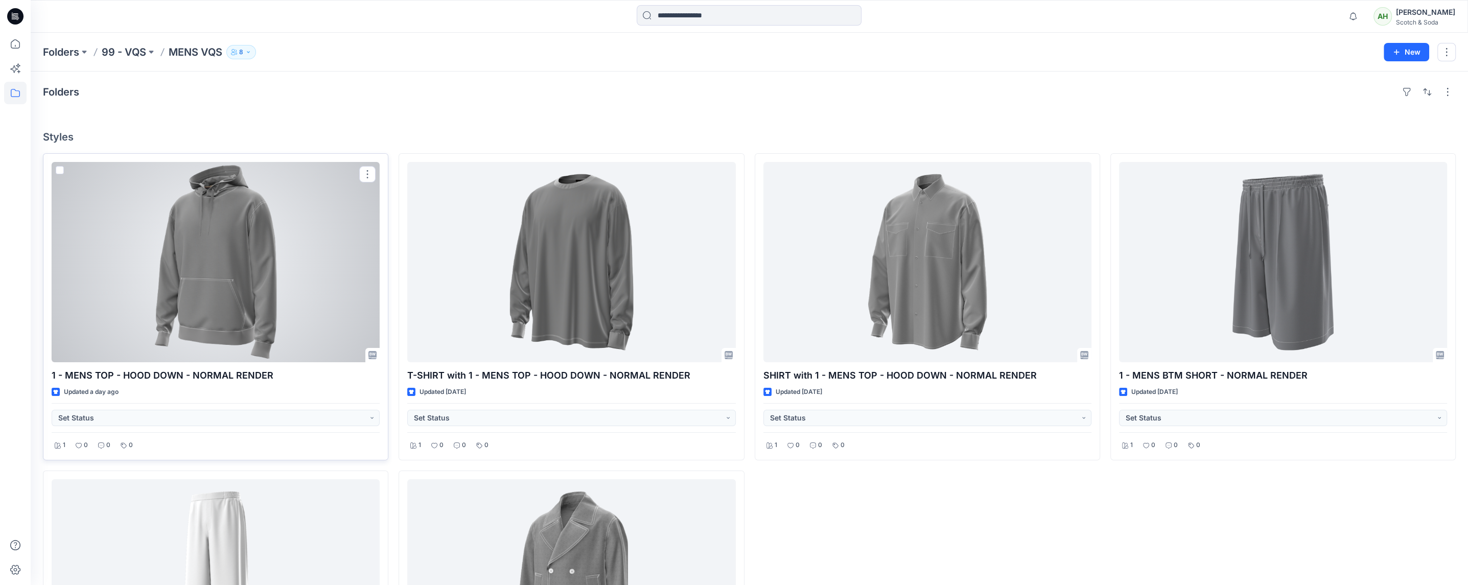
click at [236, 230] on div at bounding box center [216, 262] width 328 height 200
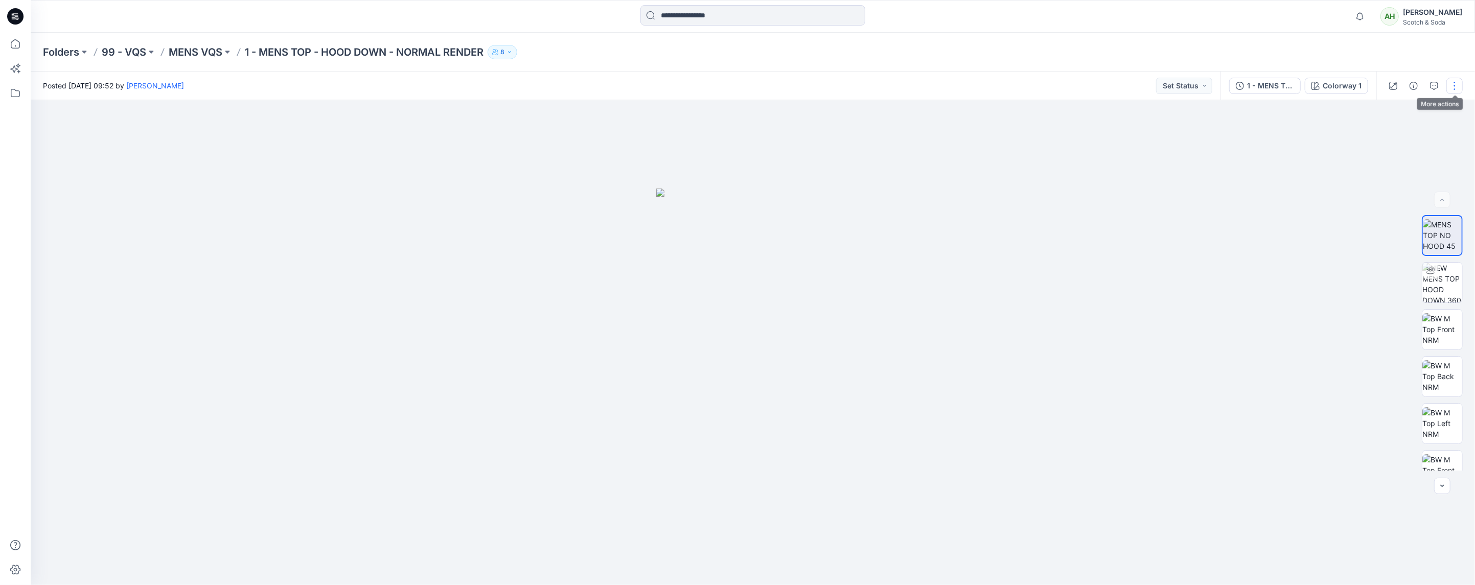
click at [1450, 82] on button "button" at bounding box center [1454, 86] width 16 height 16
click at [1397, 155] on button "Edit" at bounding box center [1411, 161] width 94 height 19
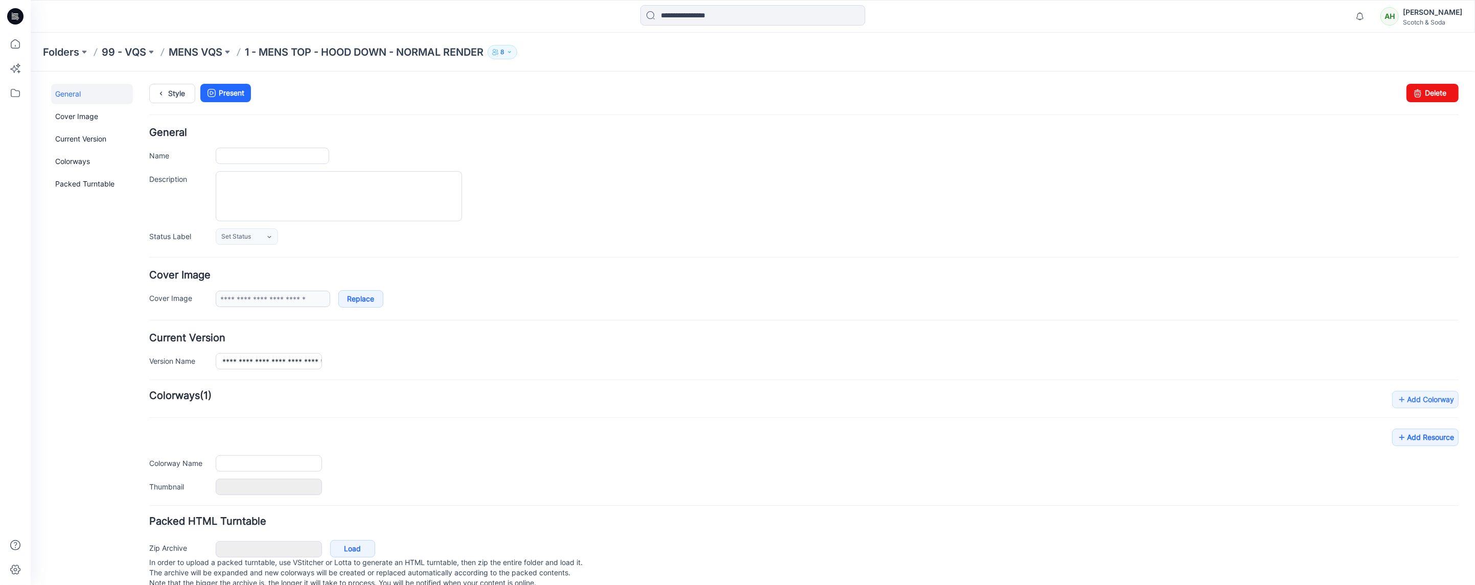
type input "**********"
type textarea "*"
type input "**********"
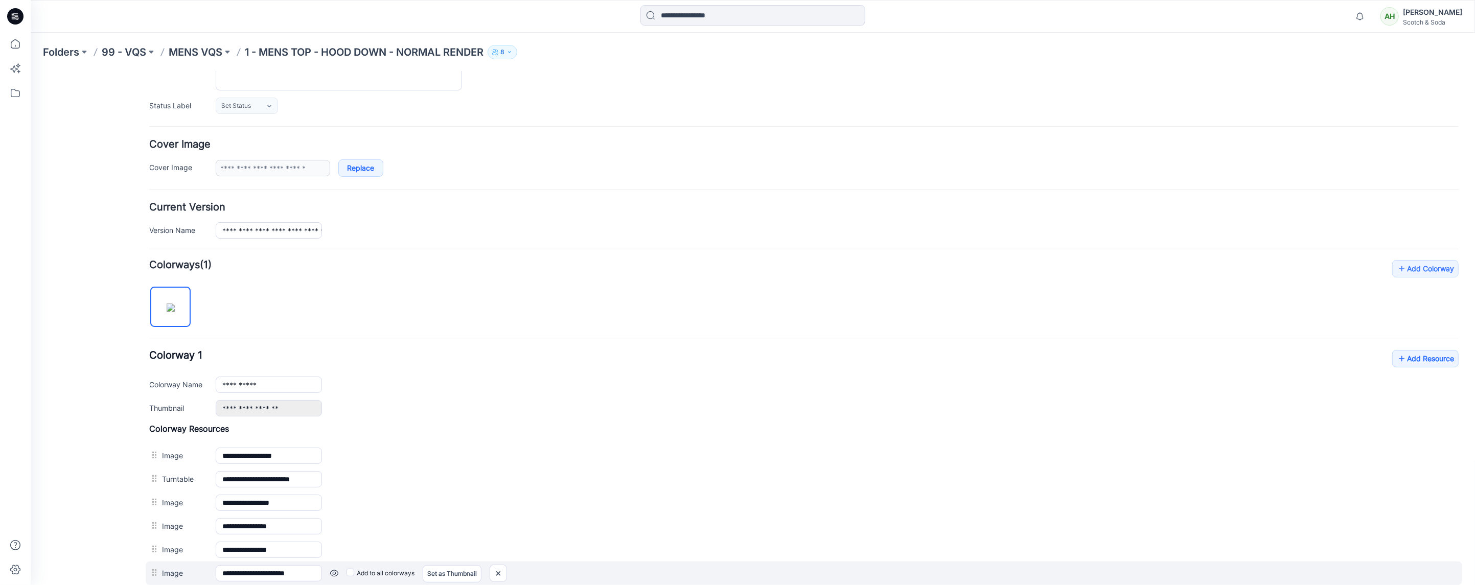
scroll to position [387, 0]
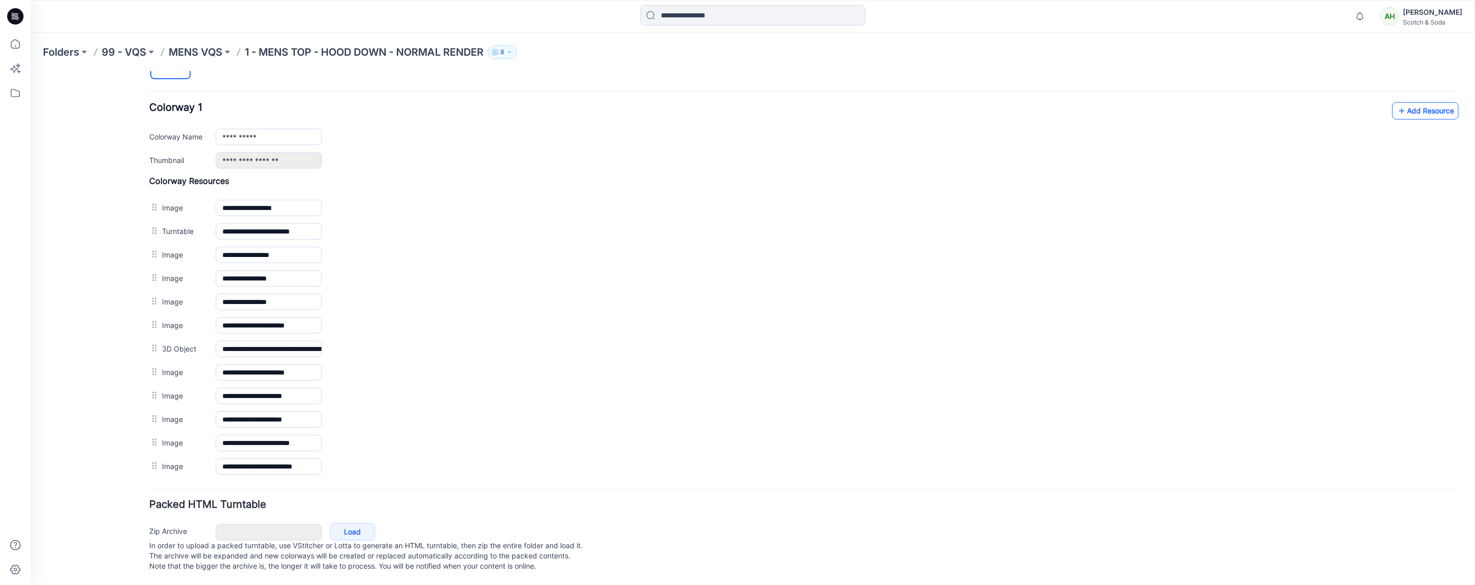
click at [1425, 105] on link "Add Resource" at bounding box center [1425, 110] width 66 height 17
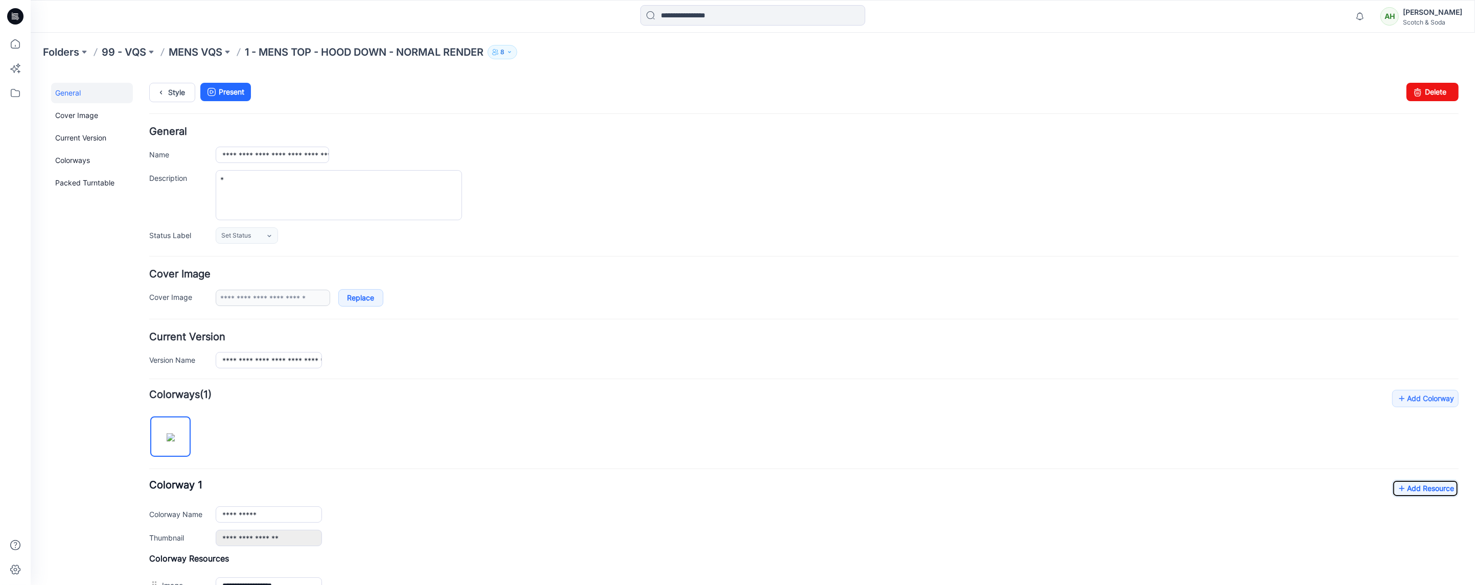
scroll to position [0, 0]
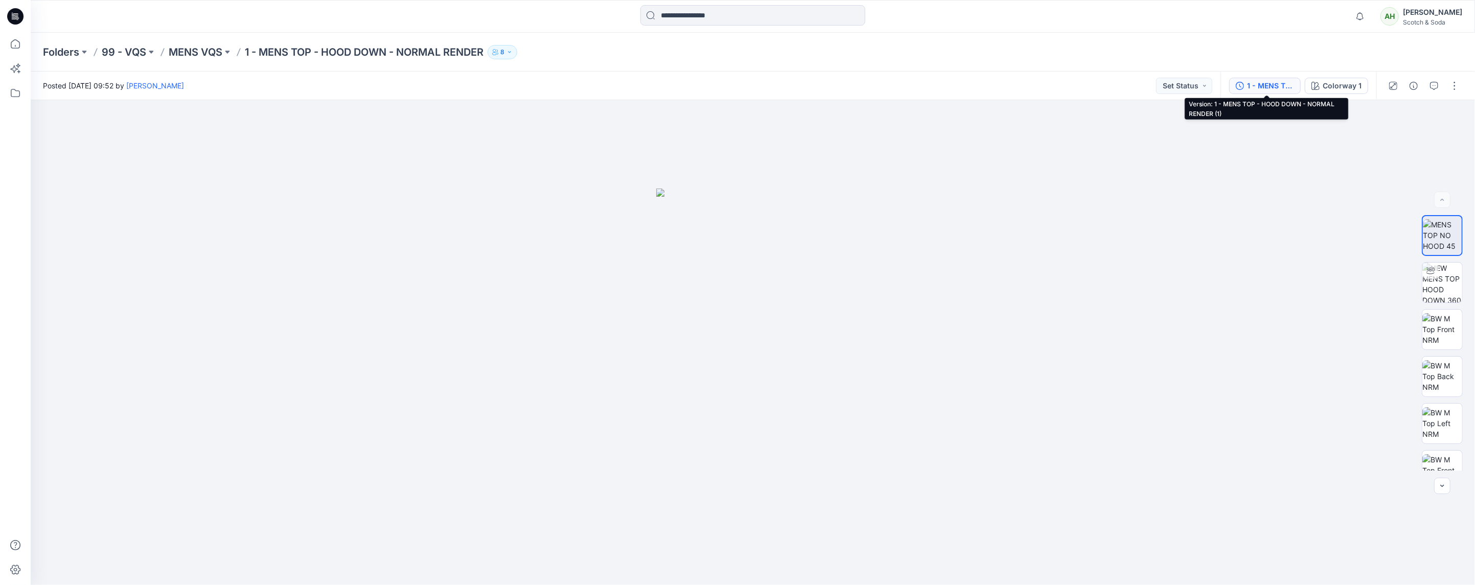
click at [1269, 83] on div "1 - MENS TOP - HOOD DOWN - NORMAL RENDER (1)" at bounding box center [1270, 85] width 47 height 11
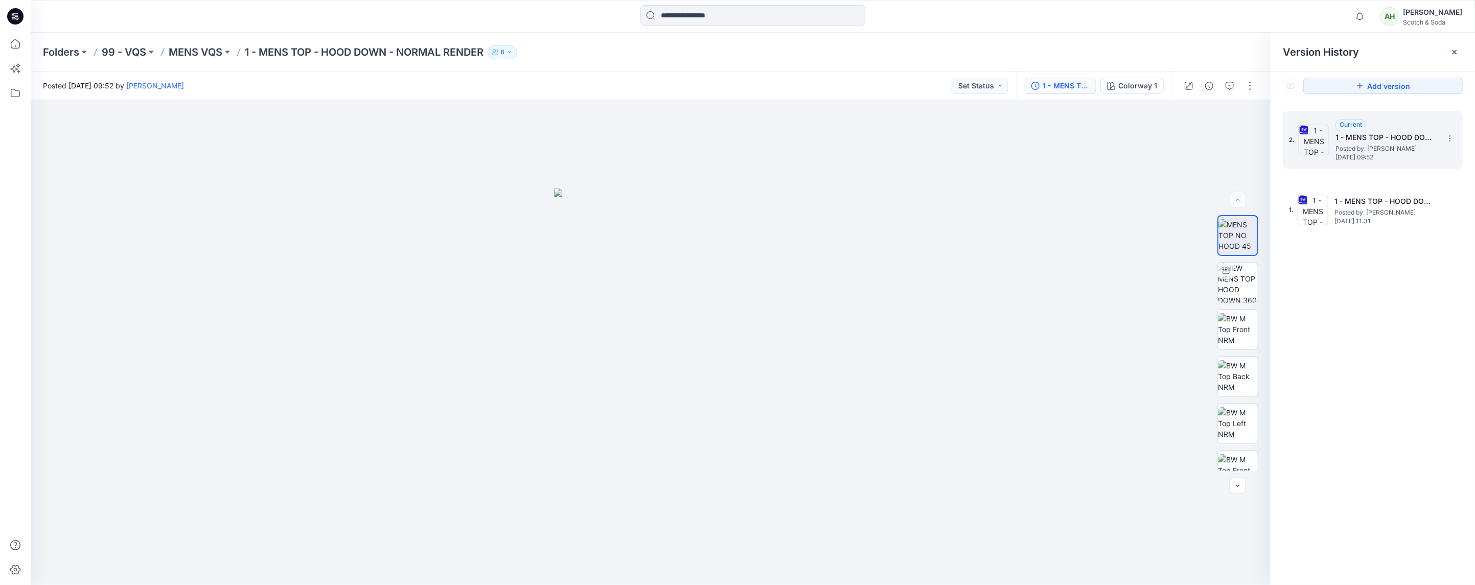
click at [1401, 138] on h5 "1 - MENS TOP - HOOD DOWN - NORMAL RENDER (1)" at bounding box center [1386, 137] width 102 height 12
click at [1400, 202] on h5 "1 - MENS TOP - HOOD DOWN - NORMAL RENDER" at bounding box center [1385, 201] width 102 height 12
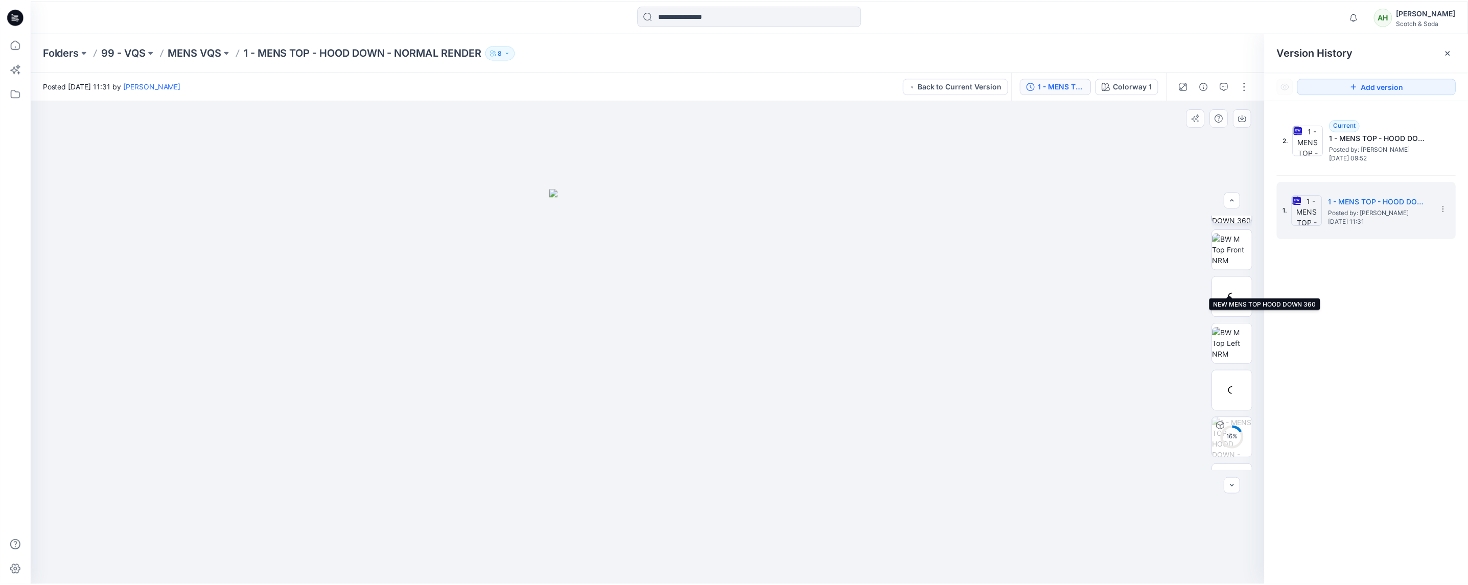
scroll to position [349, 0]
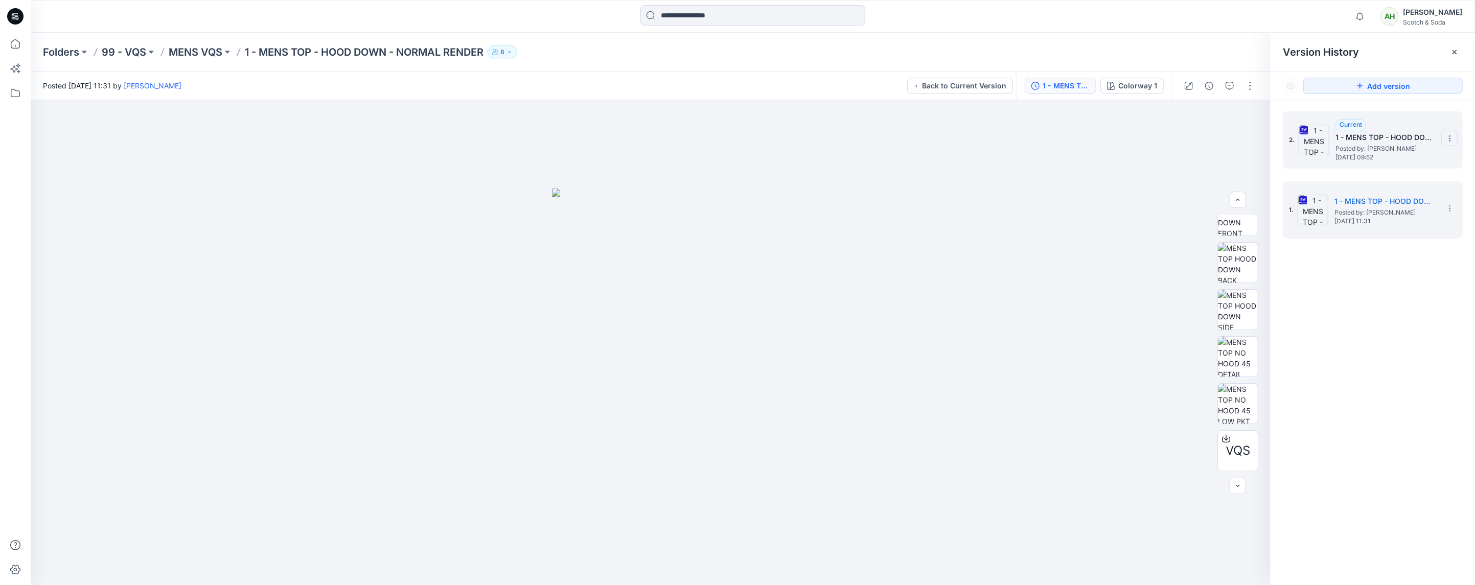
click at [1453, 138] on icon at bounding box center [1450, 138] width 8 height 8
click at [1393, 224] on span "Delete Version" at bounding box center [1379, 224] width 48 height 12
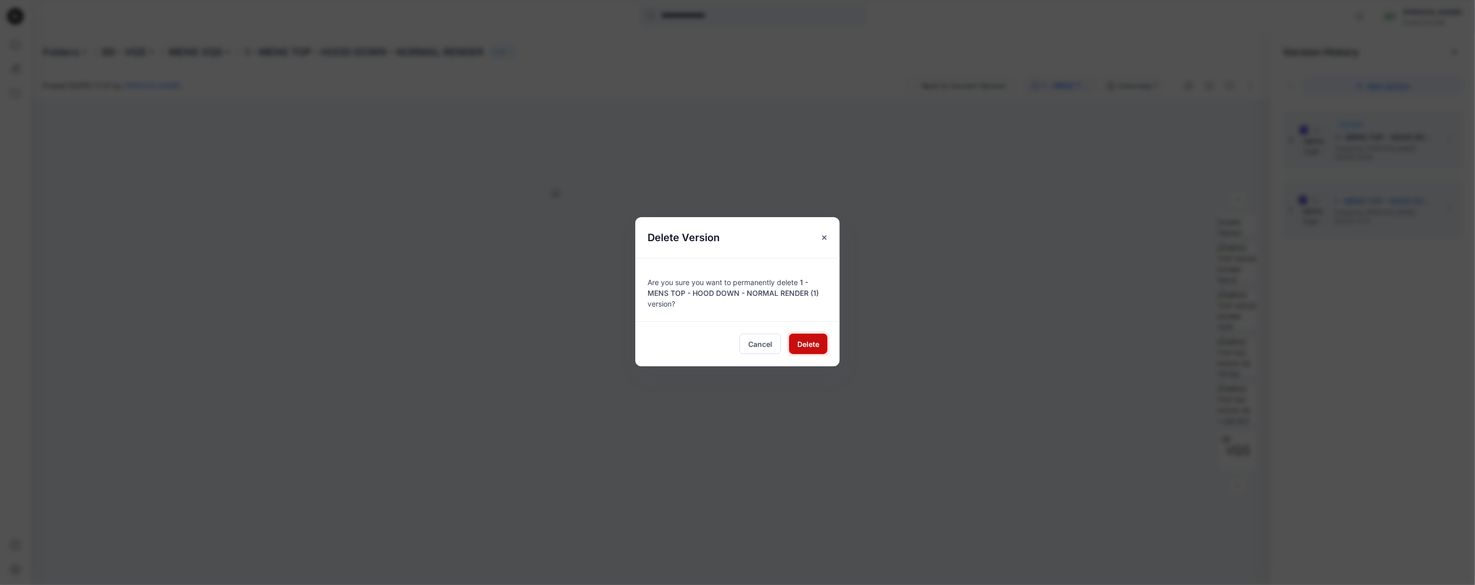
click at [806, 344] on span "Delete" at bounding box center [808, 344] width 22 height 11
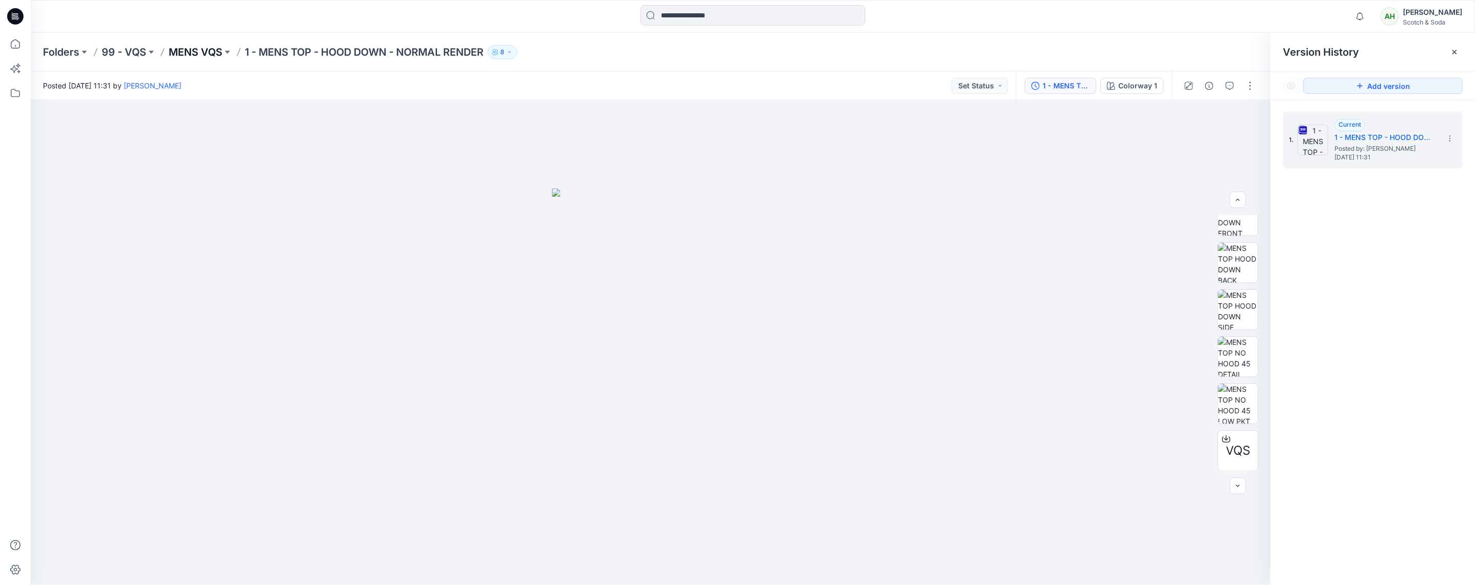
click at [187, 50] on p "MENS VQS" at bounding box center [196, 52] width 54 height 14
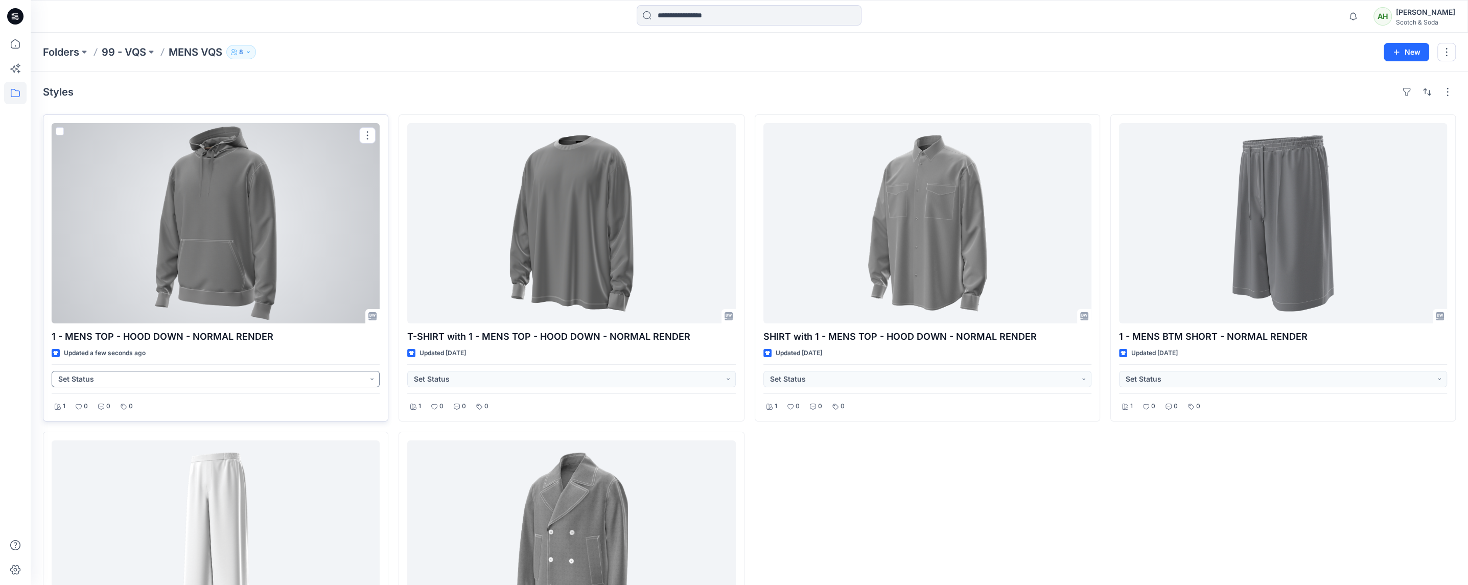
click at [373, 381] on button "Set Status" at bounding box center [216, 379] width 328 height 16
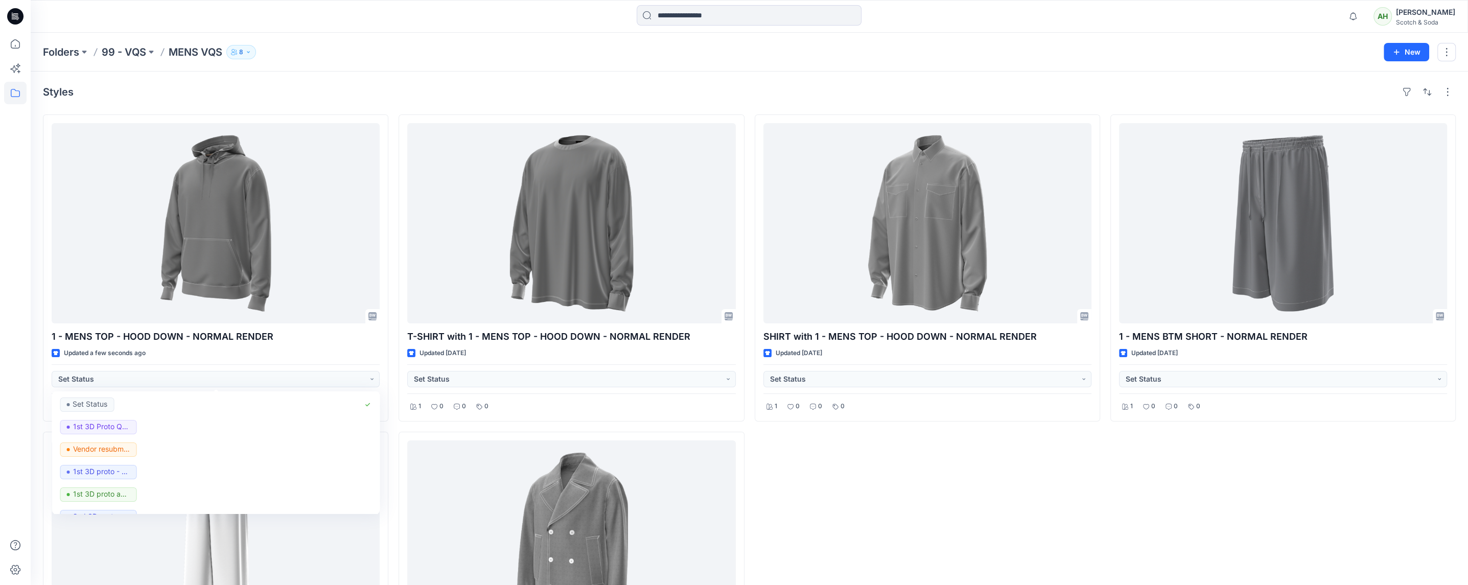
click at [881, 472] on div "SHIRT with 1 - MENS TOP - HOOD DOWN - NORMAL RENDER Updated 2 months ago Set St…" at bounding box center [927, 426] width 345 height 624
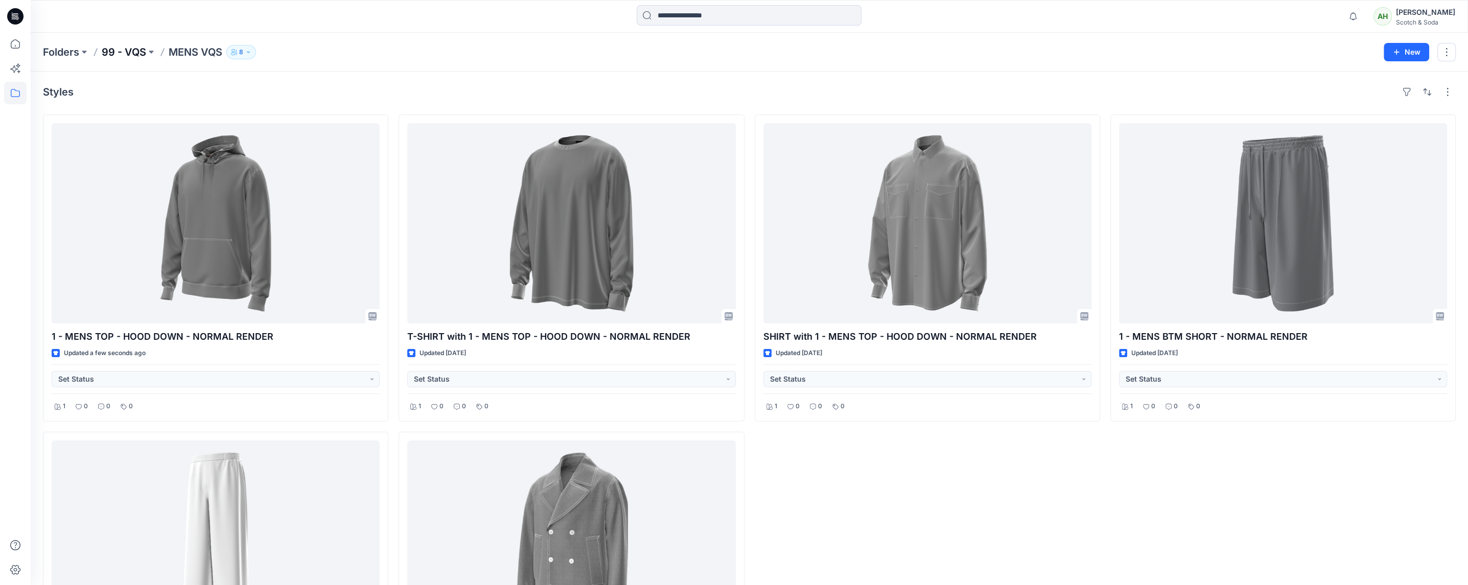
click at [135, 49] on p "99 - VQS" at bounding box center [124, 52] width 44 height 14
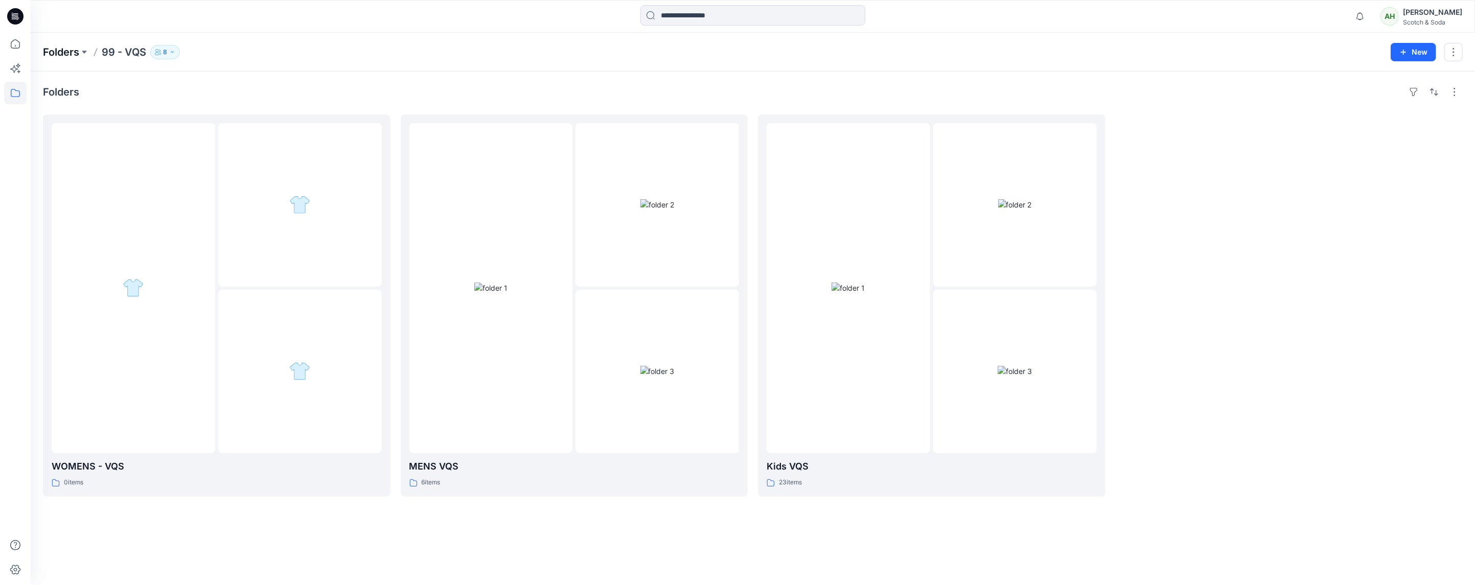
click at [65, 53] on p "Folders" at bounding box center [61, 52] width 36 height 14
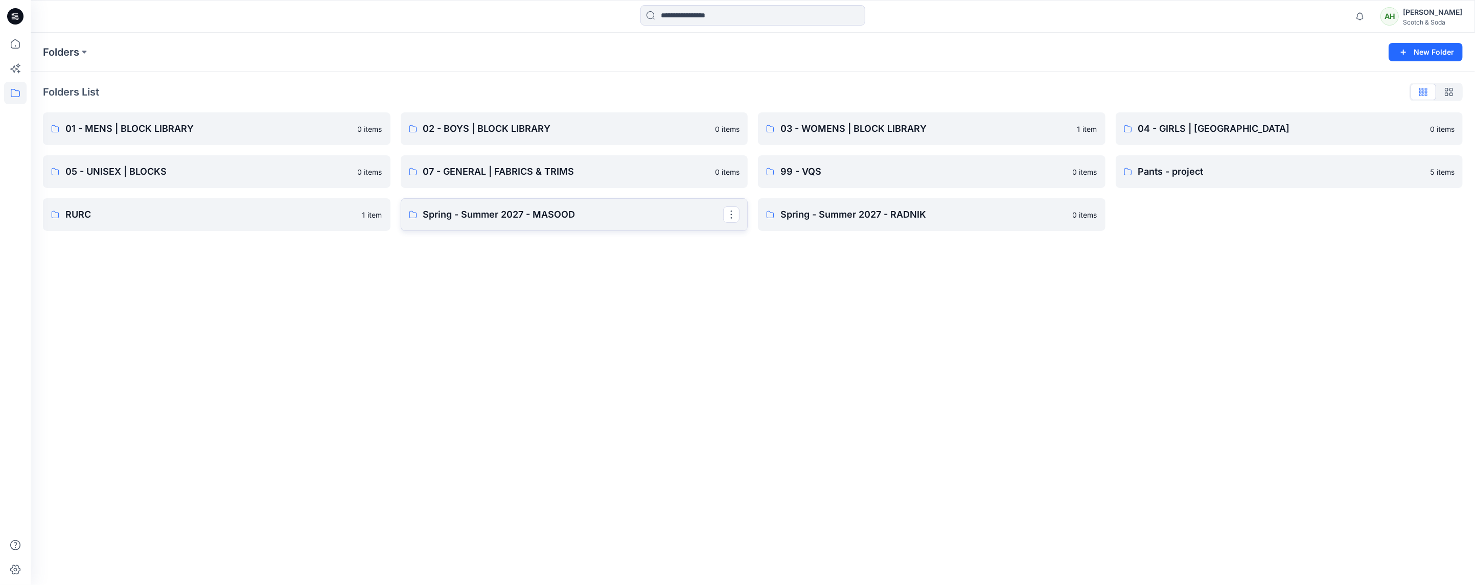
click at [606, 223] on link "Spring - Summer 2027 - MASOOD" at bounding box center [574, 214] width 347 height 33
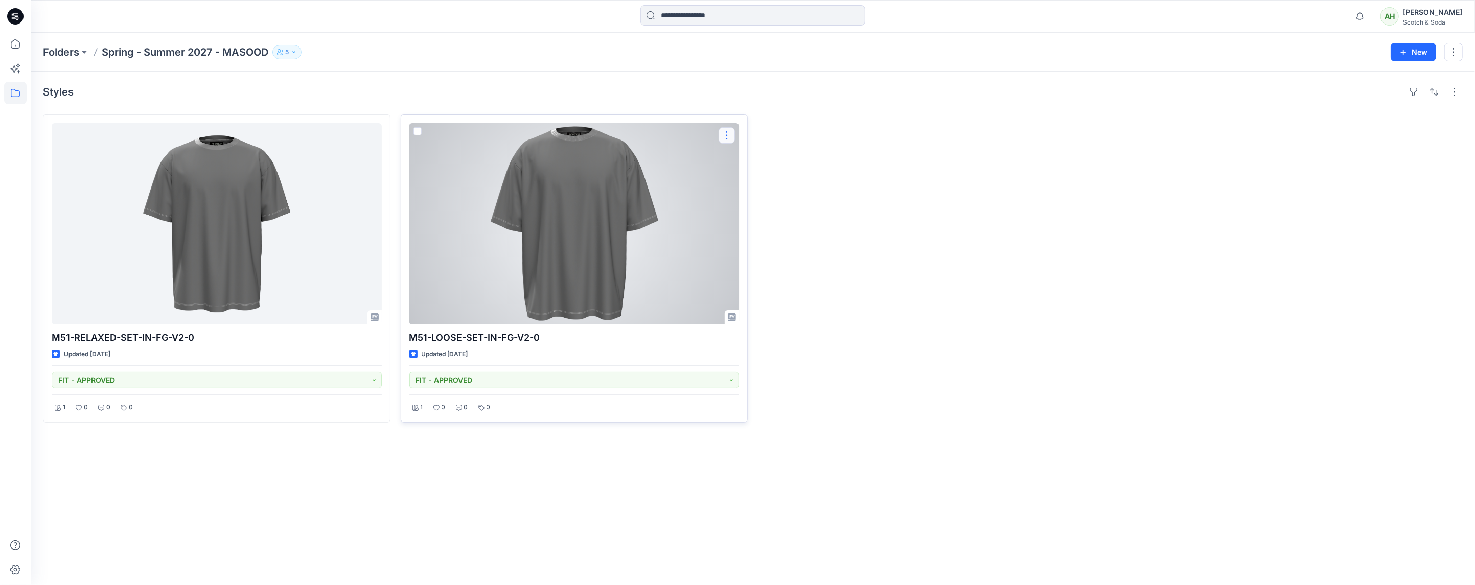
click at [726, 137] on button "button" at bounding box center [726, 135] width 16 height 16
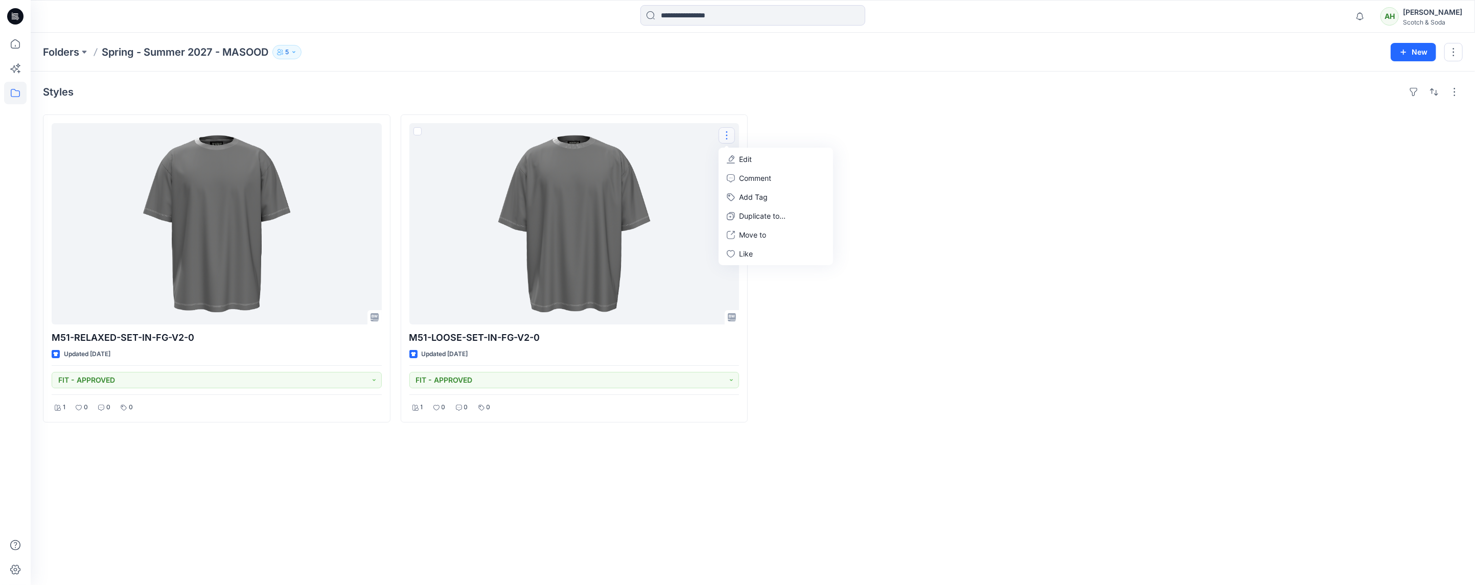
click at [959, 220] on div at bounding box center [931, 268] width 347 height 308
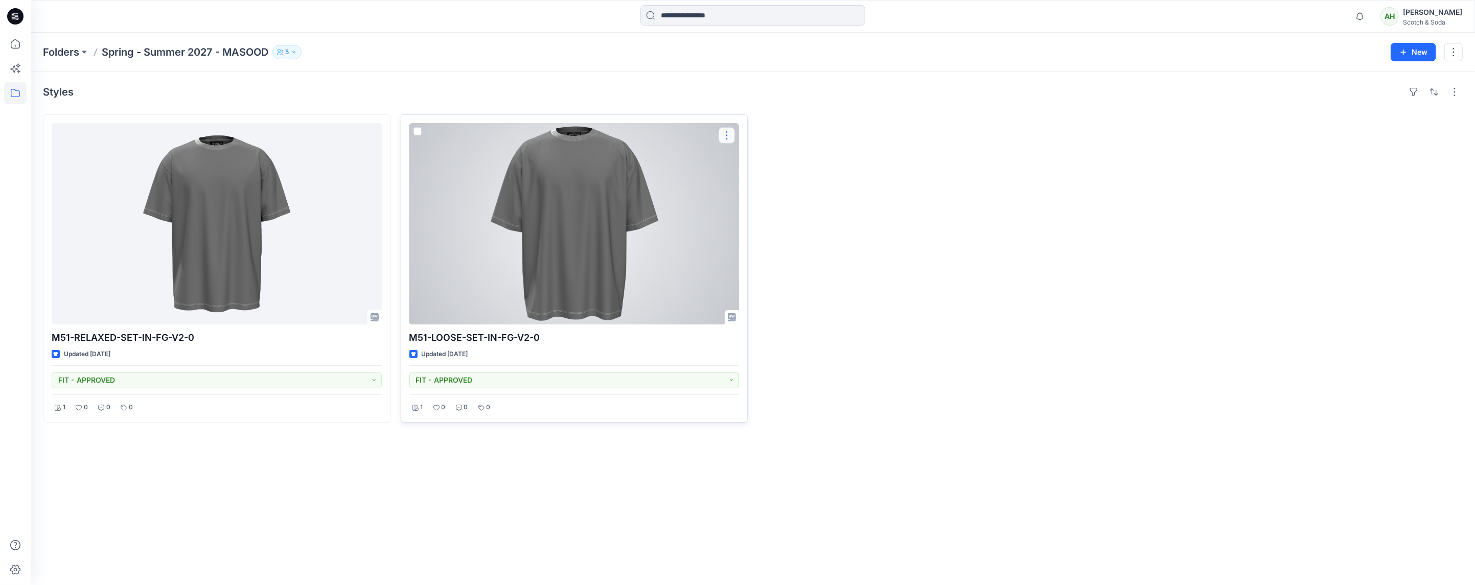
click at [726, 134] on button "button" at bounding box center [726, 135] width 16 height 16
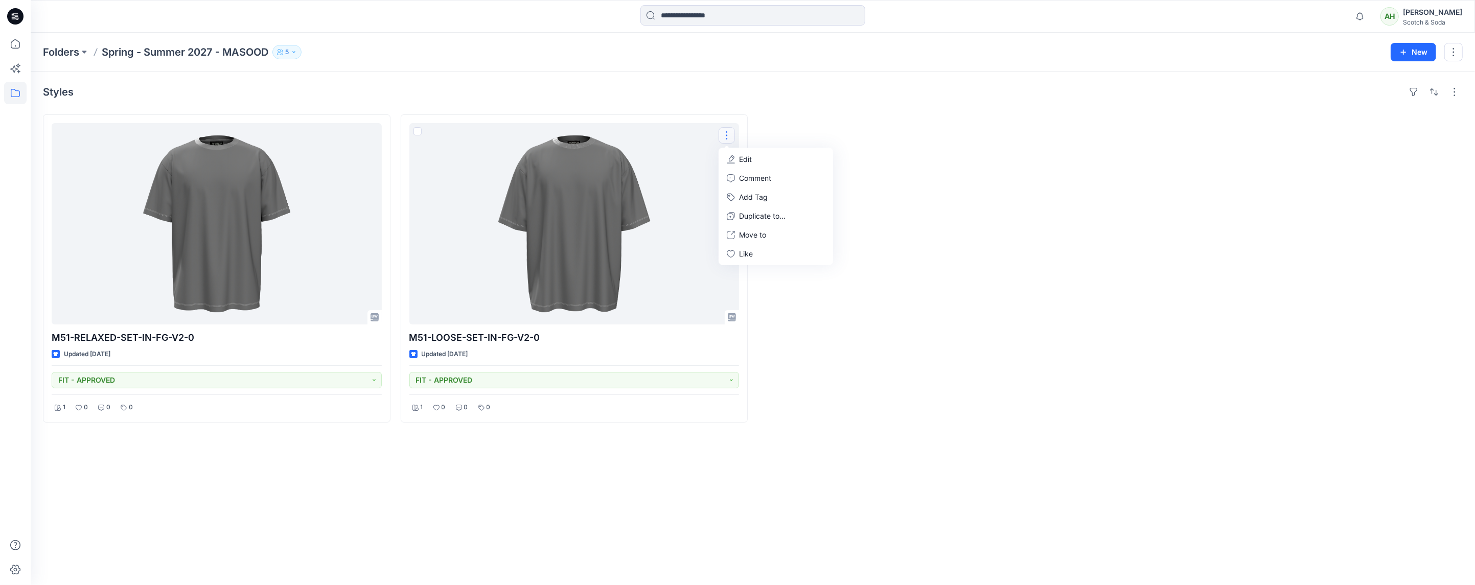
click at [648, 94] on div "Styles" at bounding box center [753, 92] width 1420 height 16
click at [297, 55] on icon "button" at bounding box center [294, 52] width 6 height 6
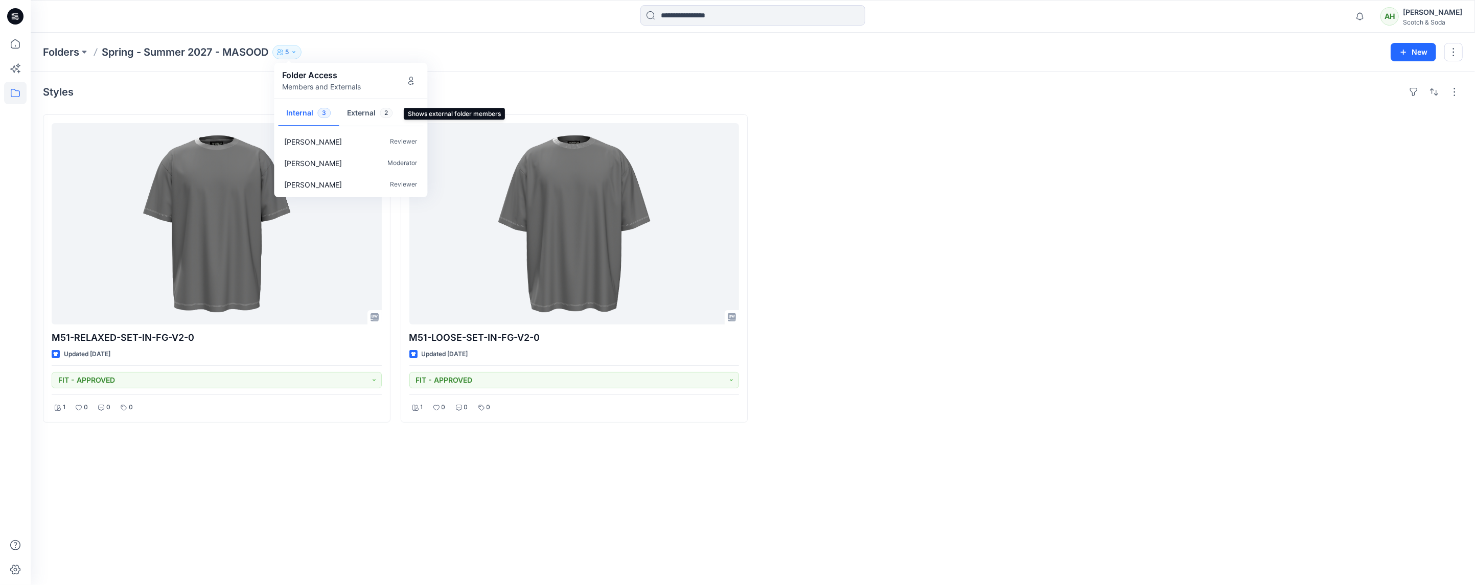
click at [360, 113] on button "External 2" at bounding box center [370, 114] width 62 height 26
click at [357, 165] on div "Masood3d . Contributor" at bounding box center [350, 162] width 149 height 21
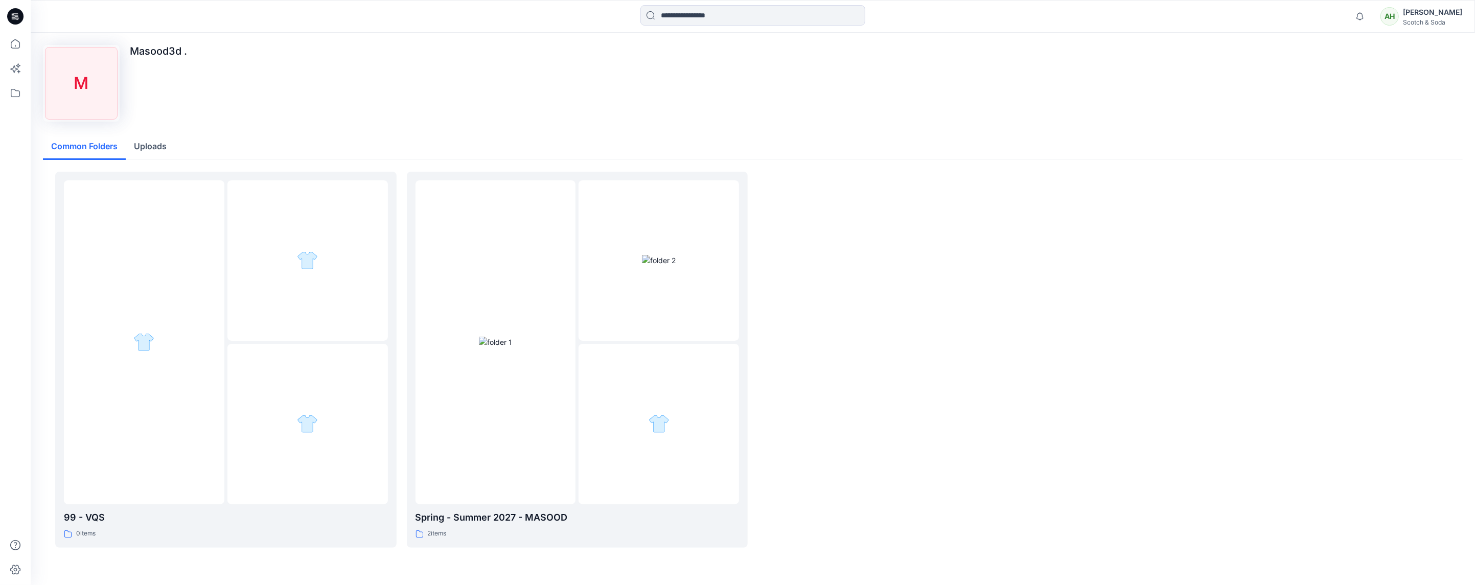
click at [154, 145] on button "Uploads" at bounding box center [150, 147] width 49 height 26
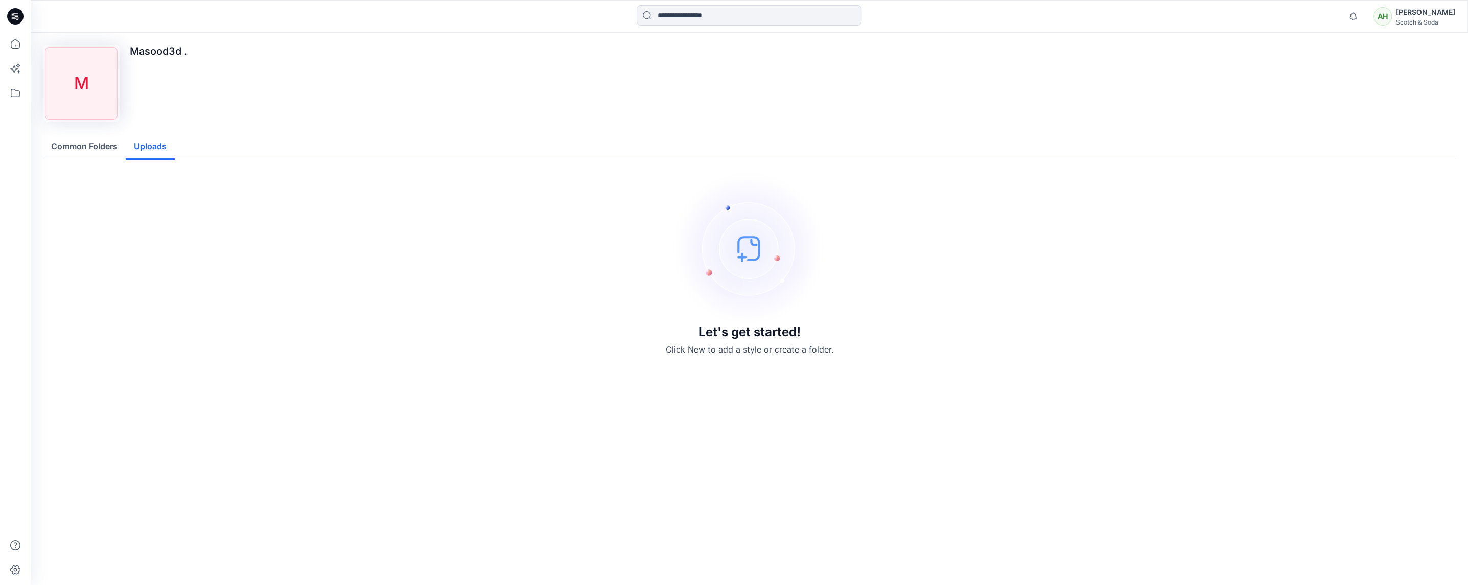
click at [104, 145] on button "Common Folders" at bounding box center [84, 147] width 83 height 26
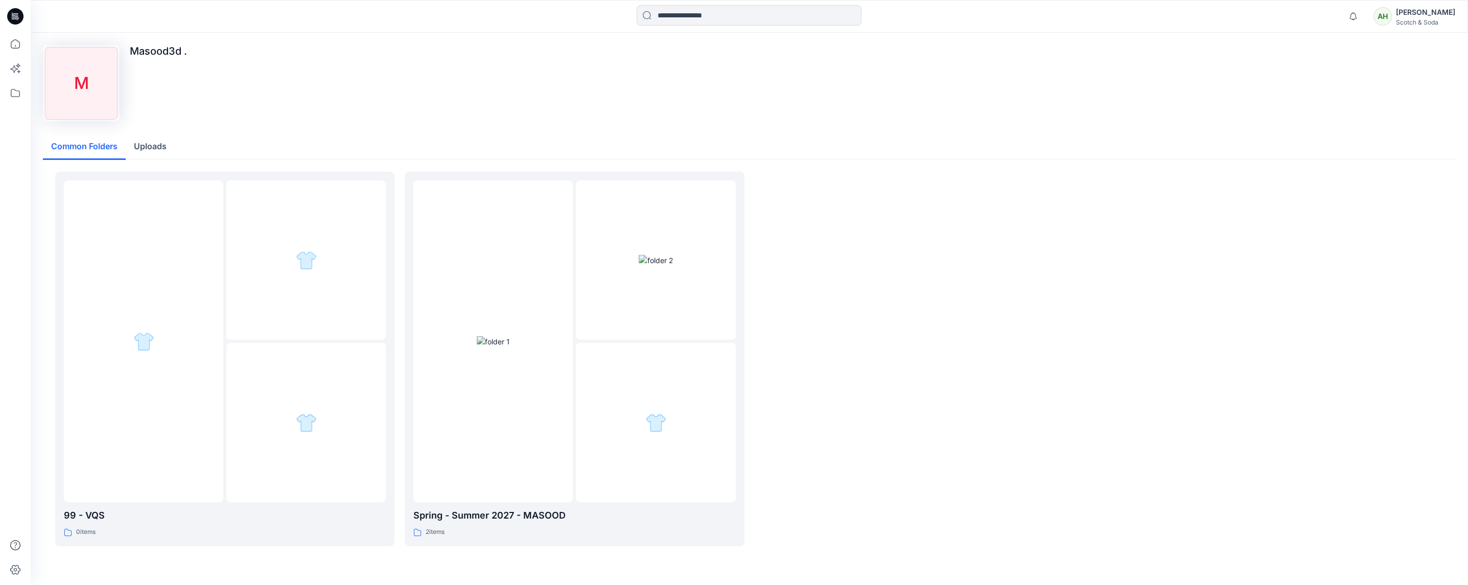
click at [152, 43] on div "M Masood3d . Common Folders Uploads 99 - VQS 0 items Spring - Summer 2027 - MAS…" at bounding box center [749, 310] width 1437 height 554
click at [80, 89] on div "M" at bounding box center [81, 83] width 73 height 73
click at [14, 90] on icon at bounding box center [15, 93] width 22 height 22
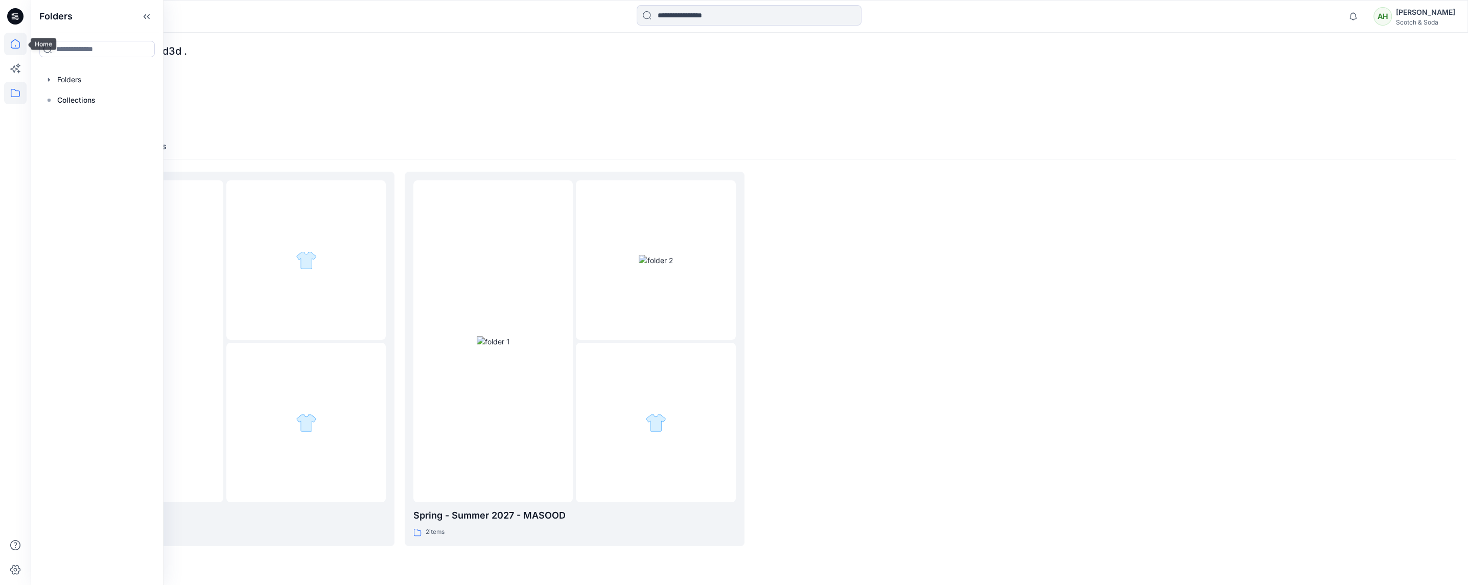
click at [17, 40] on icon at bounding box center [15, 44] width 22 height 22
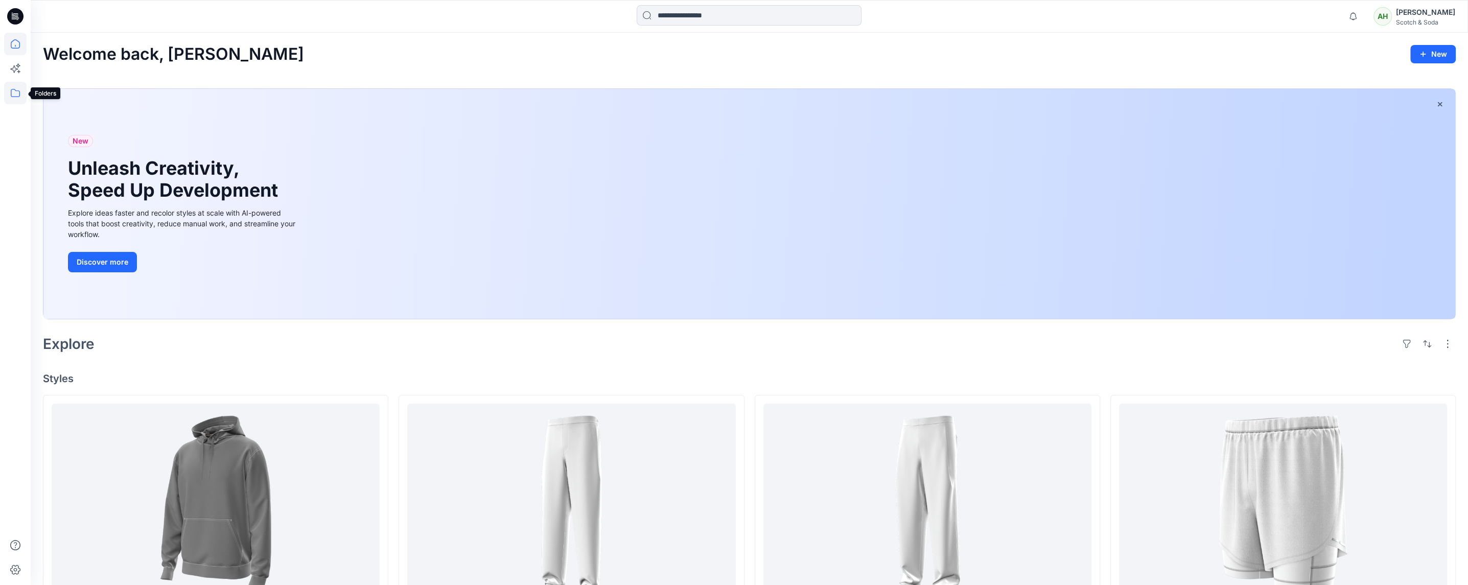
click at [13, 95] on icon at bounding box center [15, 93] width 22 height 22
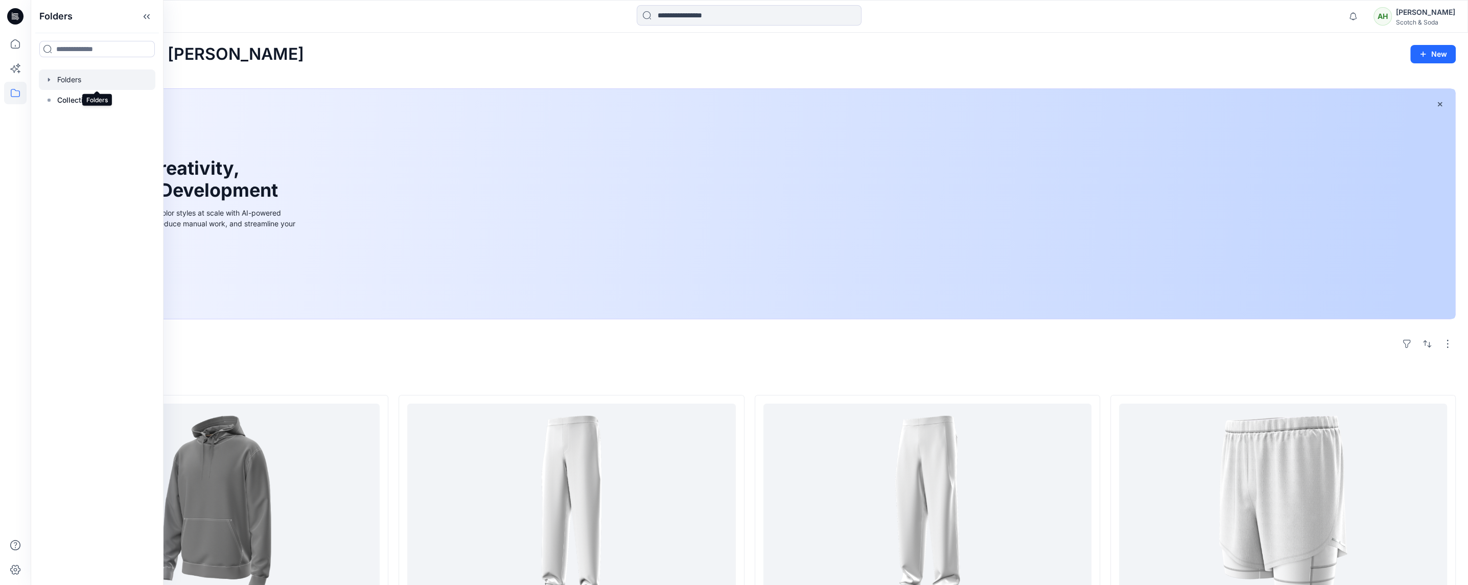
click at [63, 79] on div at bounding box center [97, 79] width 117 height 20
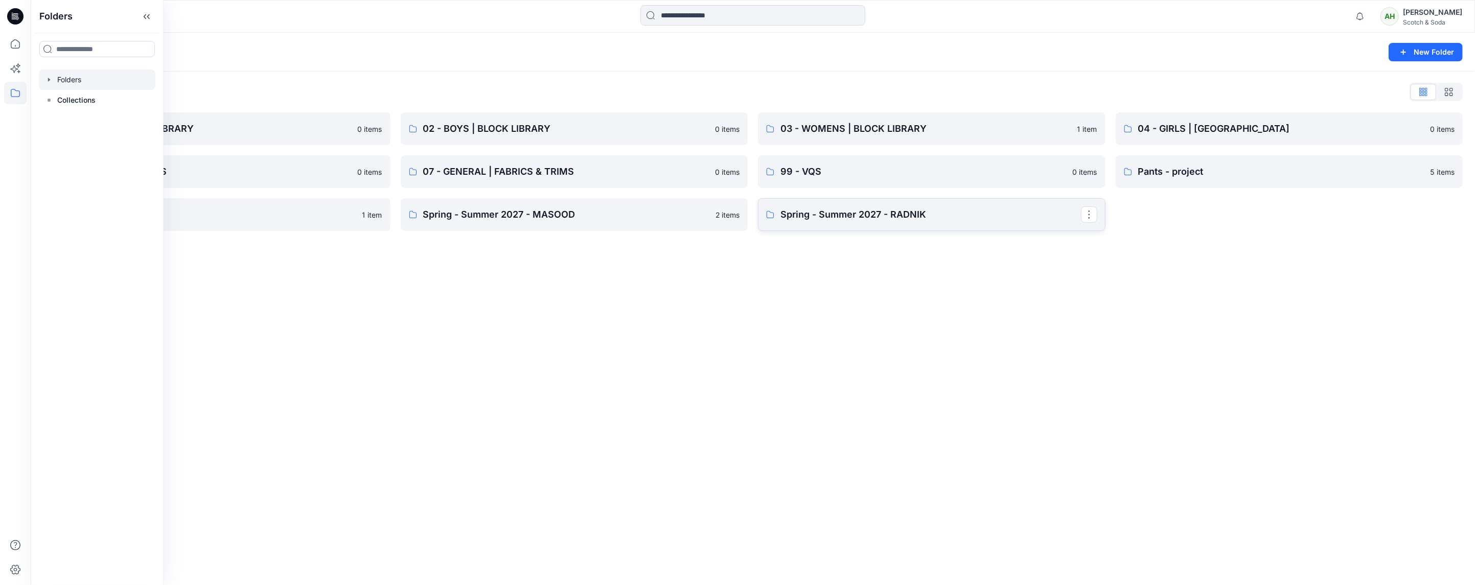
click at [873, 211] on p "Spring - Summer 2027 - RADNIK" at bounding box center [930, 214] width 300 height 14
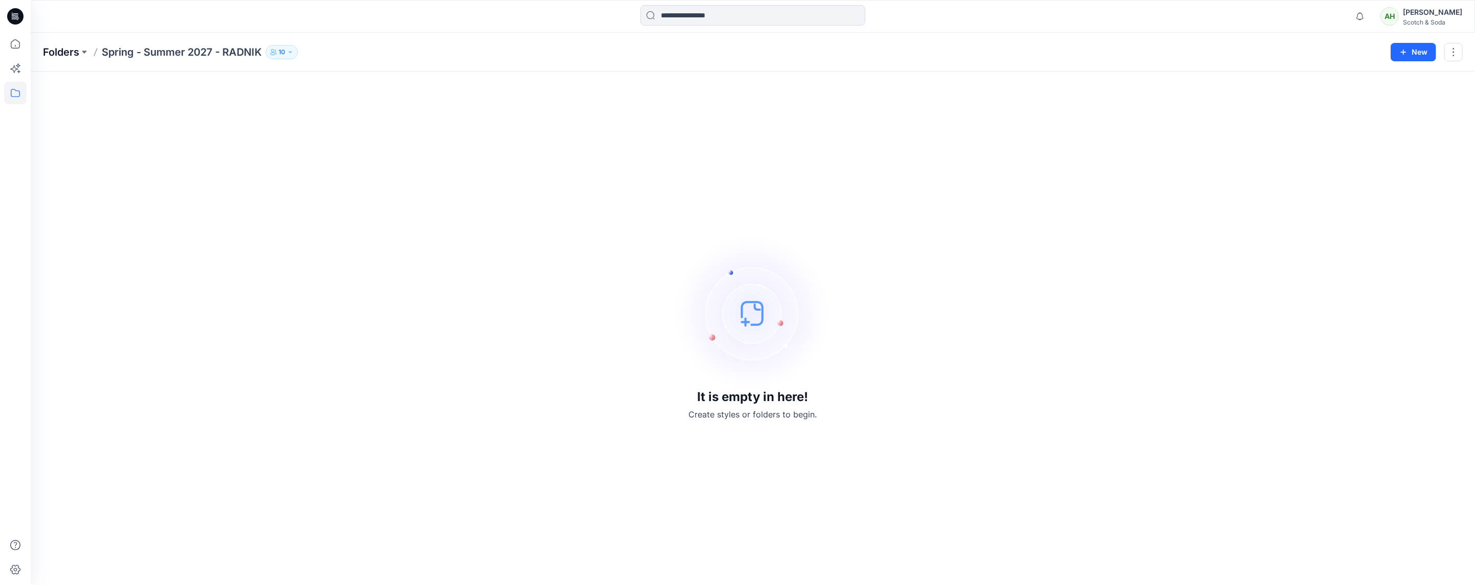
click at [66, 51] on p "Folders" at bounding box center [61, 52] width 36 height 14
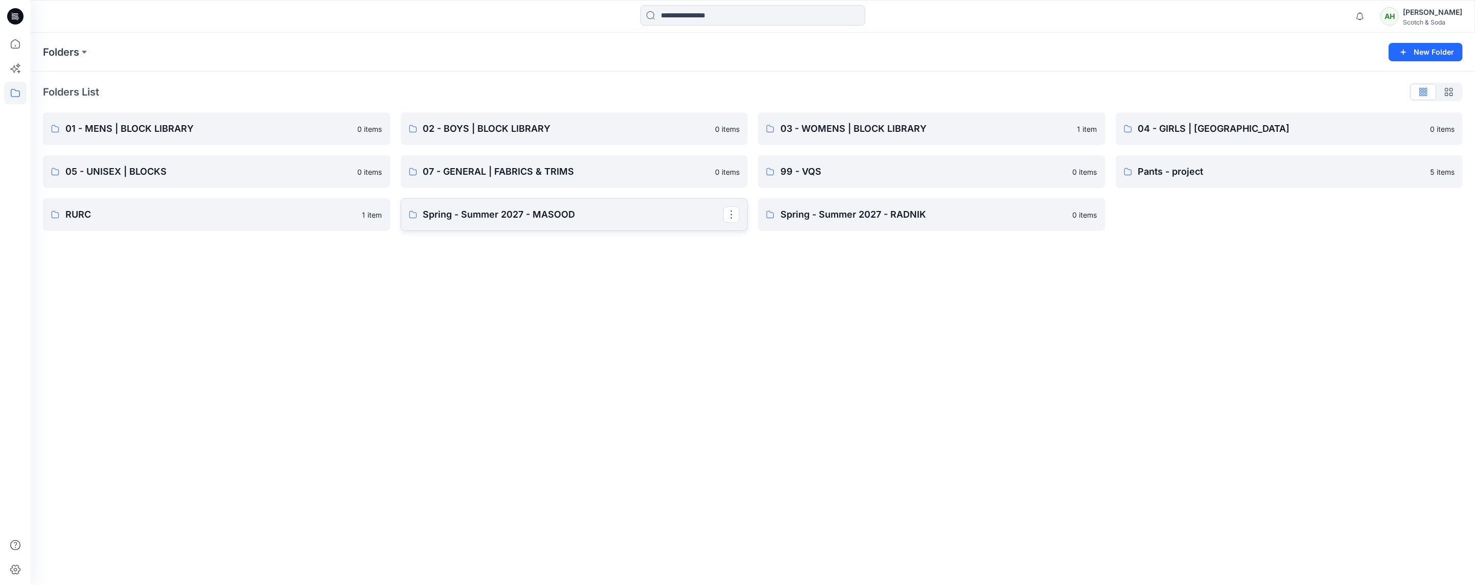
click at [517, 208] on p "Spring - Summer 2027 - MASOOD" at bounding box center [573, 214] width 300 height 14
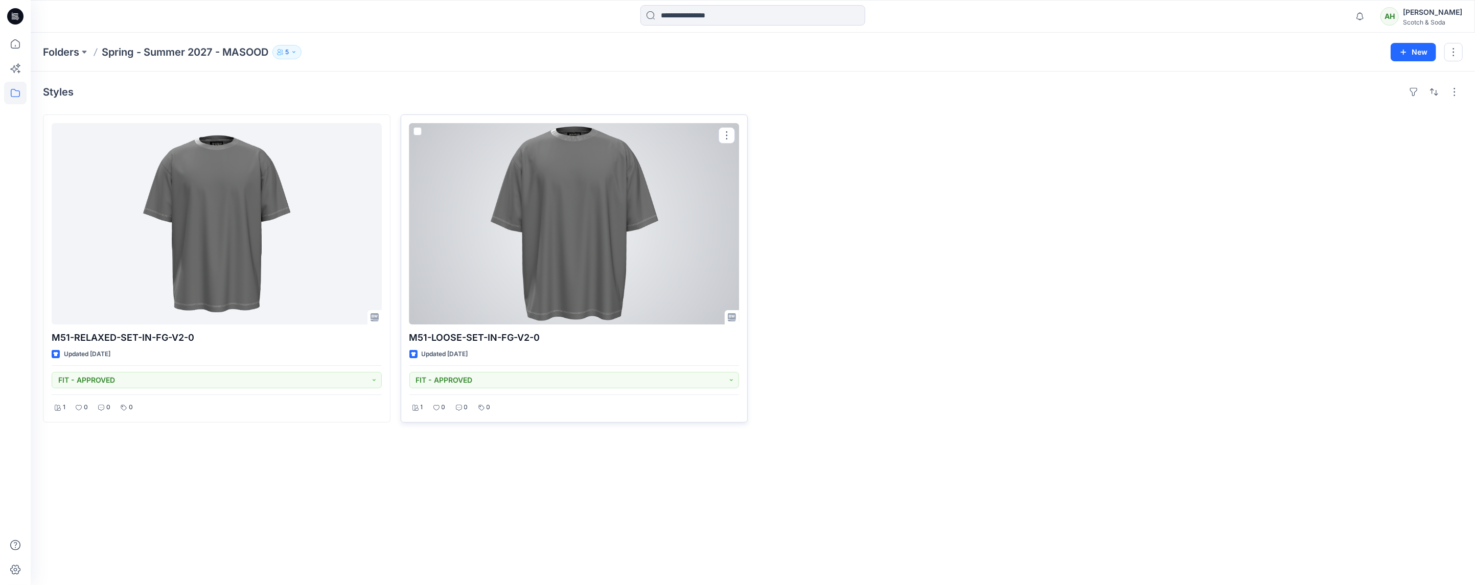
click at [697, 166] on div at bounding box center [574, 223] width 330 height 201
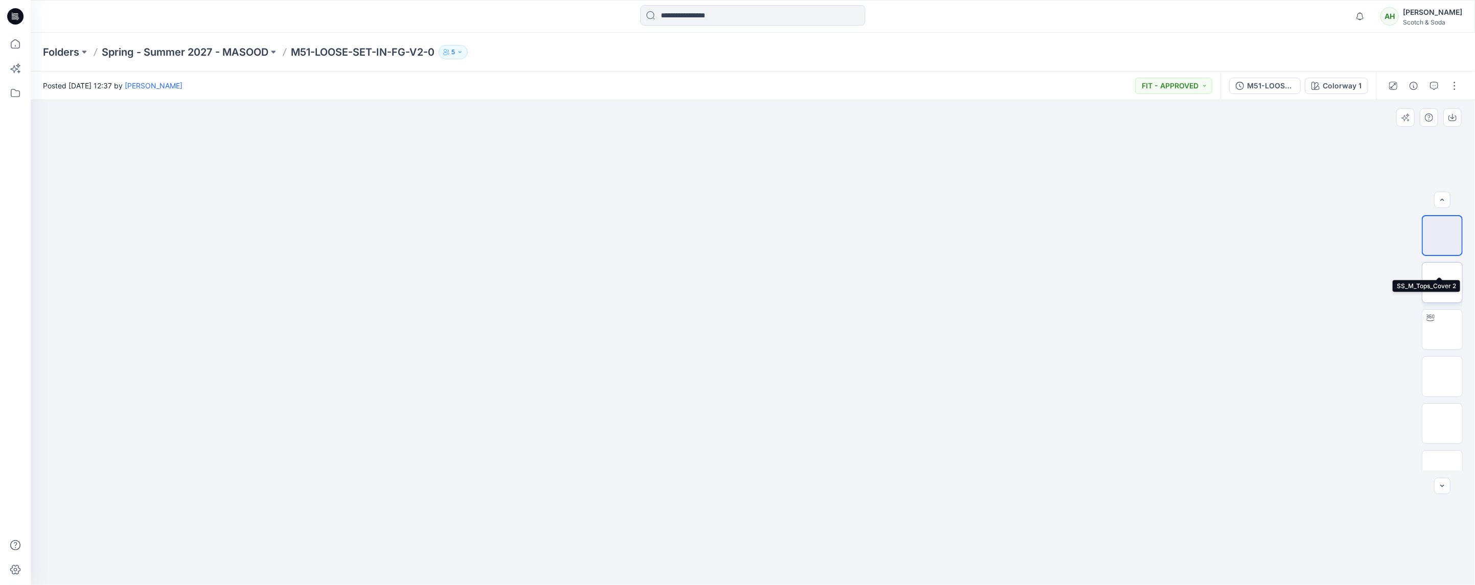
scroll to position [161, 0]
click at [806, 76] on div "Posted Monday, August 04, 2025 12:37 by Ashley Harris FIT - APPROVED" at bounding box center [626, 86] width 1190 height 28
